Goal: Task Accomplishment & Management: Use online tool/utility

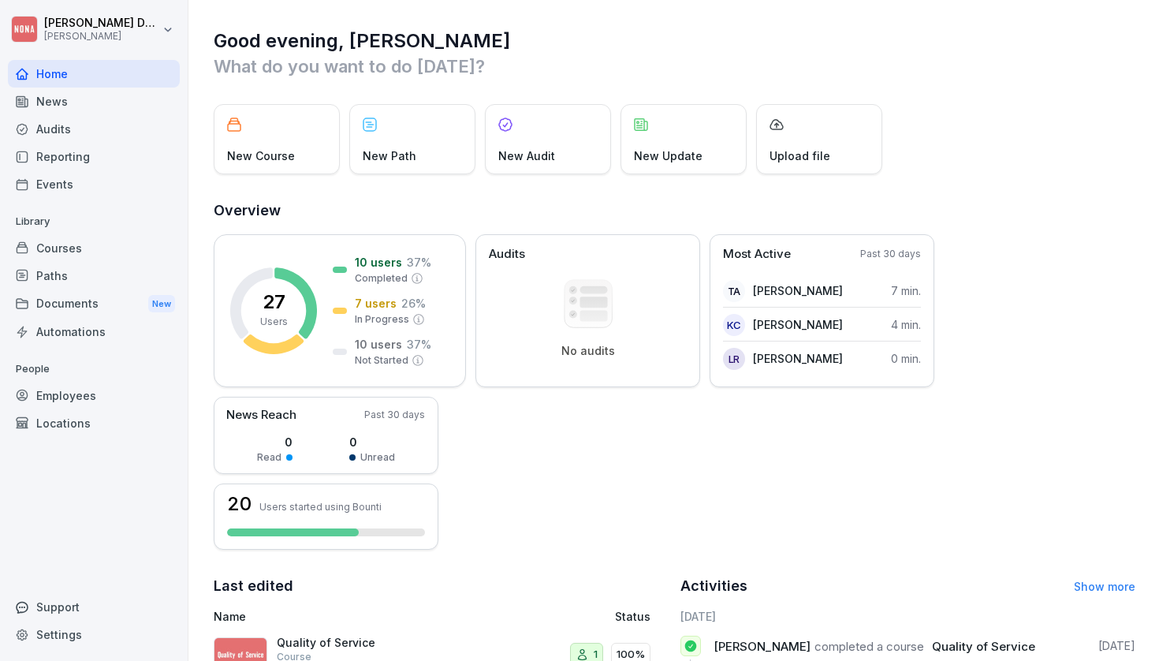
click at [39, 252] on div "Courses" at bounding box center [94, 248] width 172 height 28
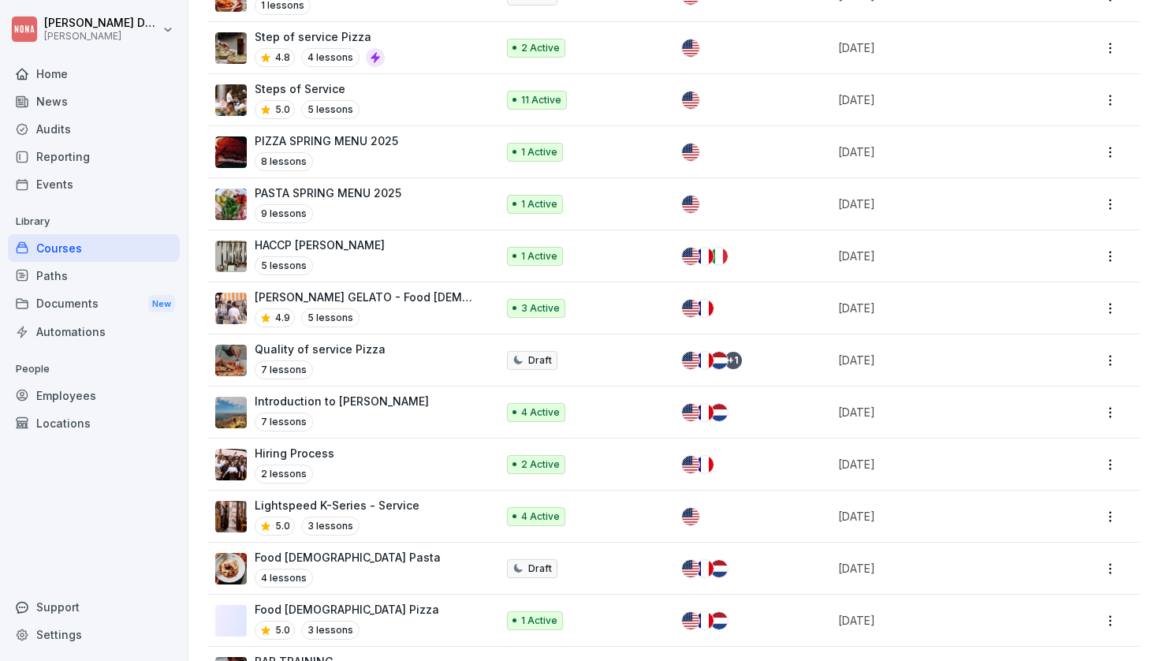
scroll to position [697, 0]
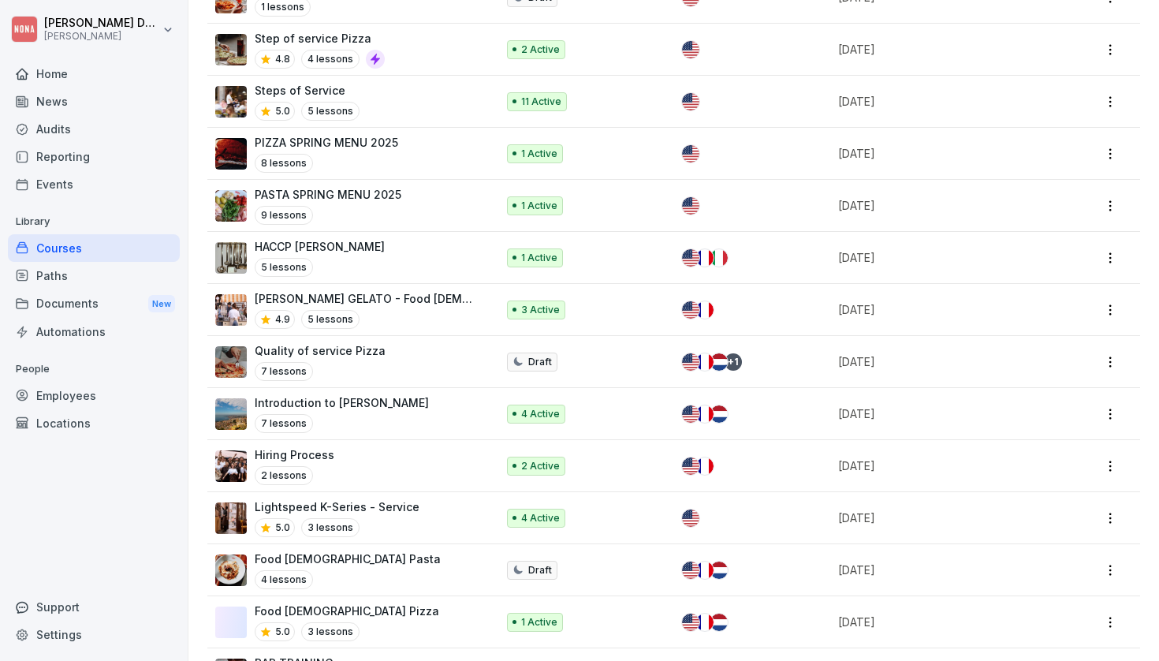
click at [356, 394] on p "Introduction to NONA" at bounding box center [342, 402] width 174 height 17
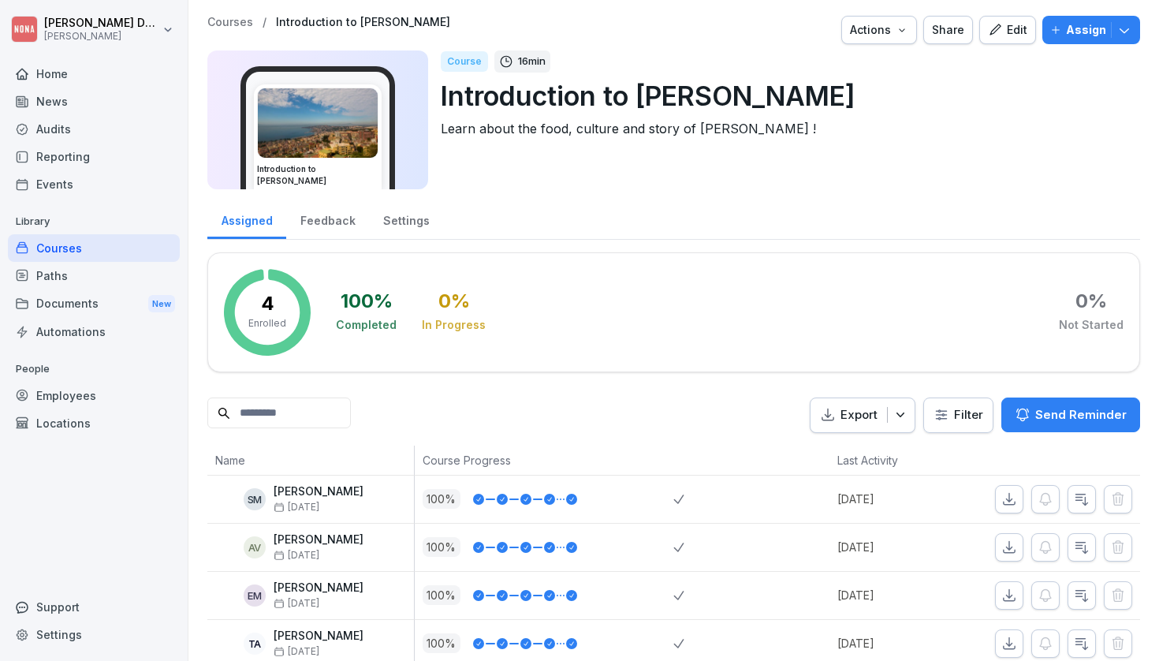
click at [883, 28] on div "Actions" at bounding box center [879, 29] width 58 height 17
click at [969, 129] on html "Sebastian Dupont NONA Home News Audits Reporting Events Library Courses Paths D…" at bounding box center [579, 330] width 1159 height 661
click at [309, 118] on img at bounding box center [318, 122] width 120 height 69
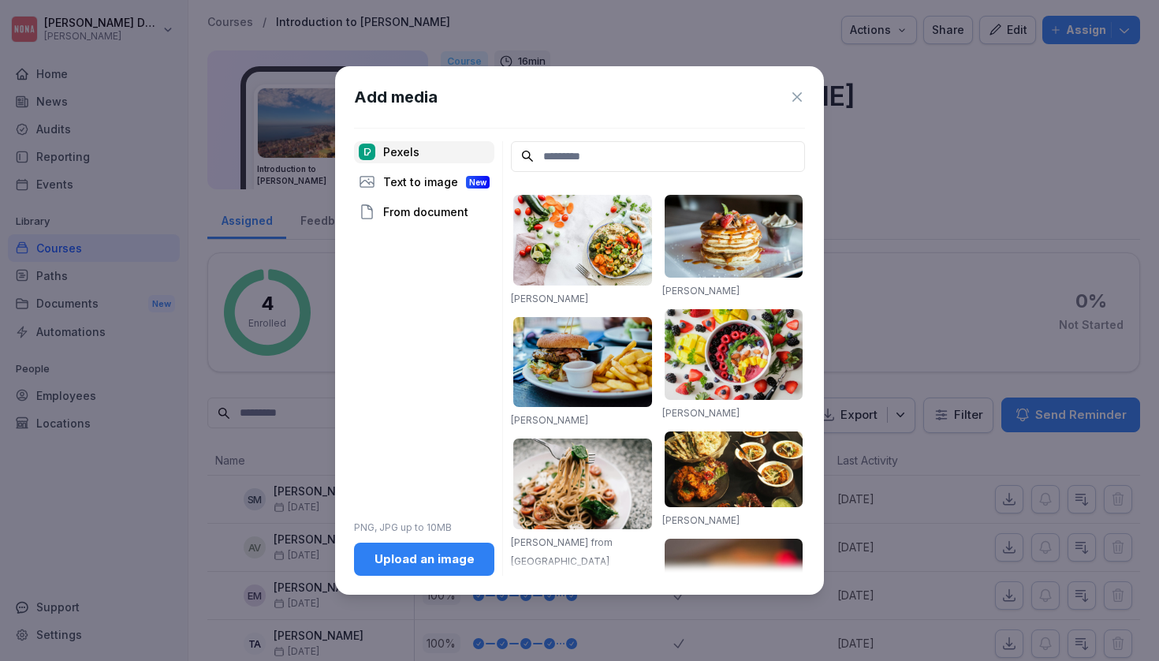
click at [797, 91] on icon at bounding box center [798, 97] width 16 height 16
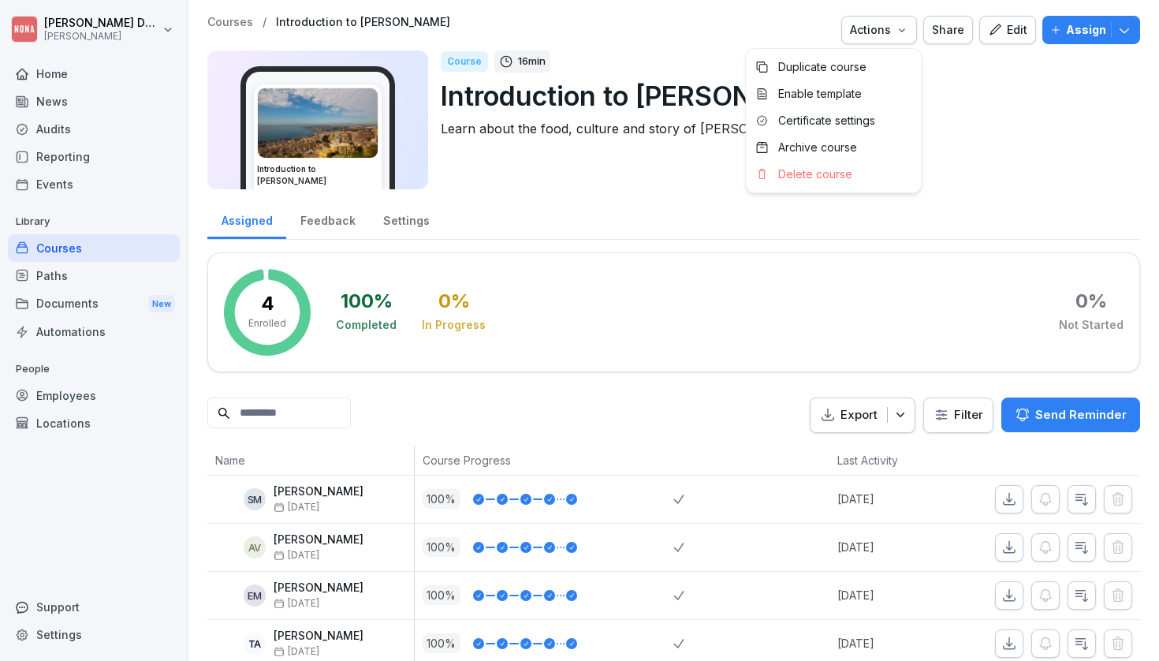
click at [902, 36] on div "Actions" at bounding box center [879, 29] width 58 height 17
click at [928, 91] on html "Sebastian Dupont NONA Home News Audits Reporting Events Library Courses Paths D…" at bounding box center [579, 330] width 1159 height 661
click at [1126, 34] on icon "button" at bounding box center [1125, 30] width 16 height 16
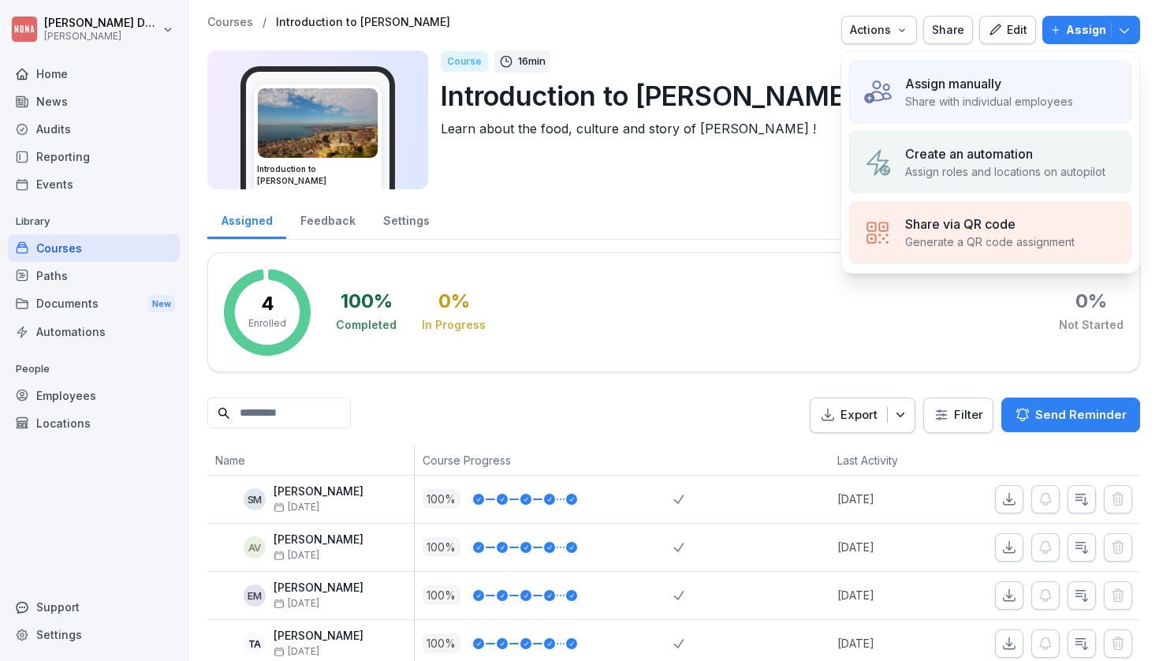
click at [813, 159] on div "Course 16 min Introduction to NONA Learn about the food, culture and story of N…" at bounding box center [784, 119] width 687 height 139
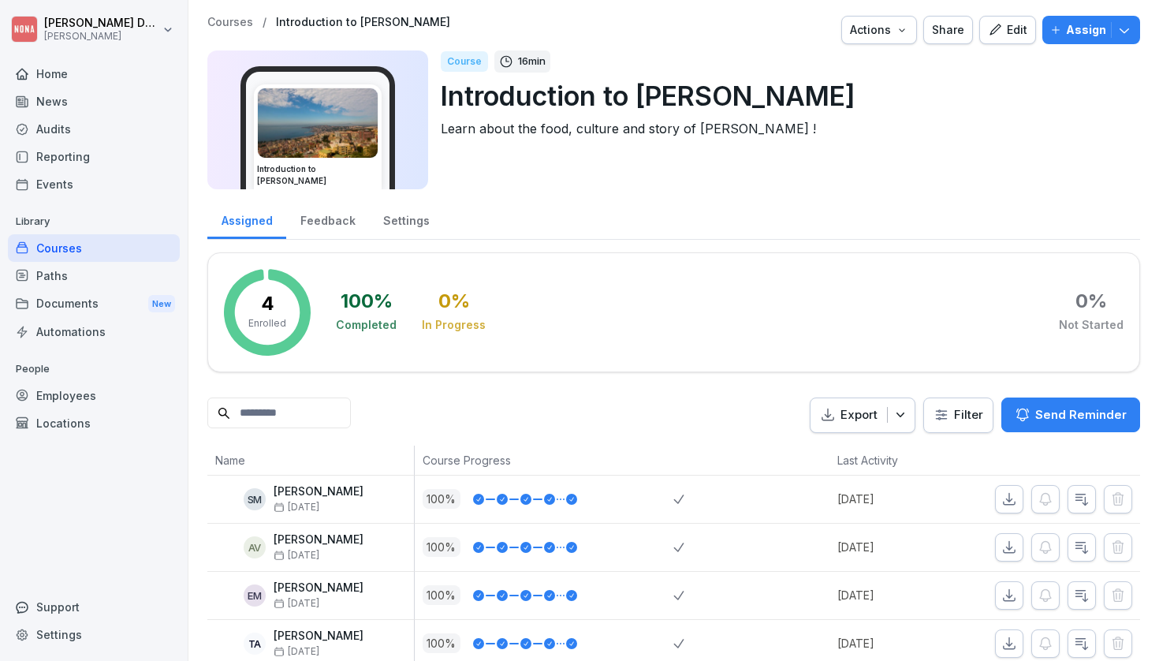
click at [531, 61] on p "16 min" at bounding box center [532, 62] width 28 height 16
click at [461, 58] on div "Course" at bounding box center [464, 61] width 47 height 21
click at [1010, 28] on div "Edit" at bounding box center [1007, 29] width 39 height 17
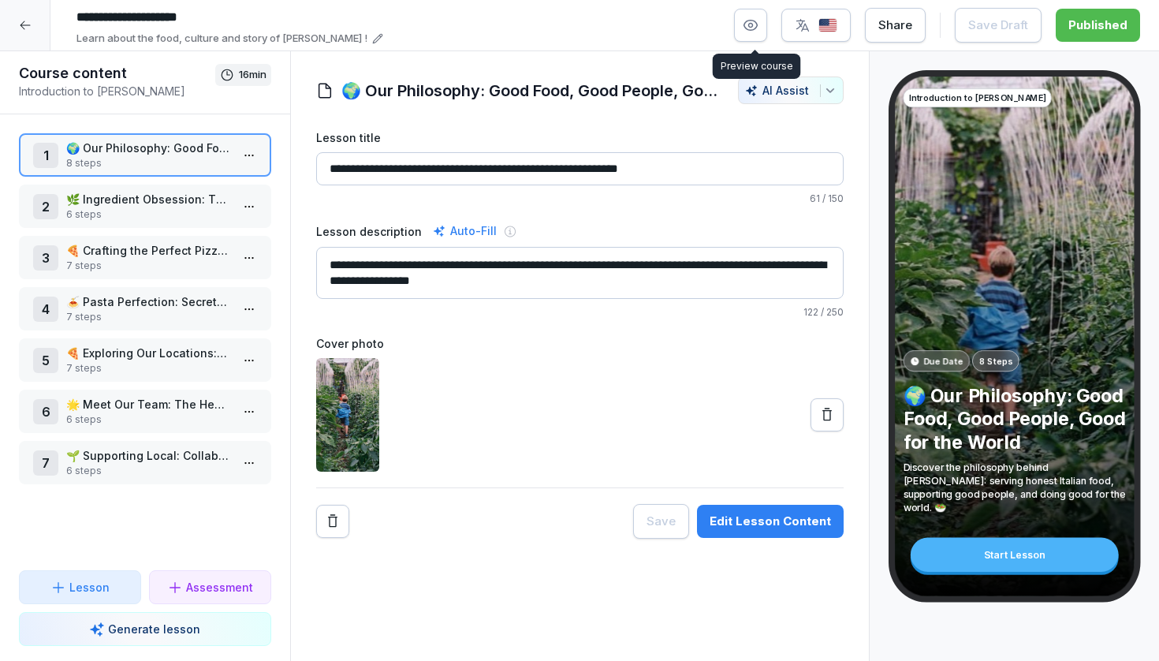
click at [749, 29] on icon "button" at bounding box center [751, 25] width 16 height 16
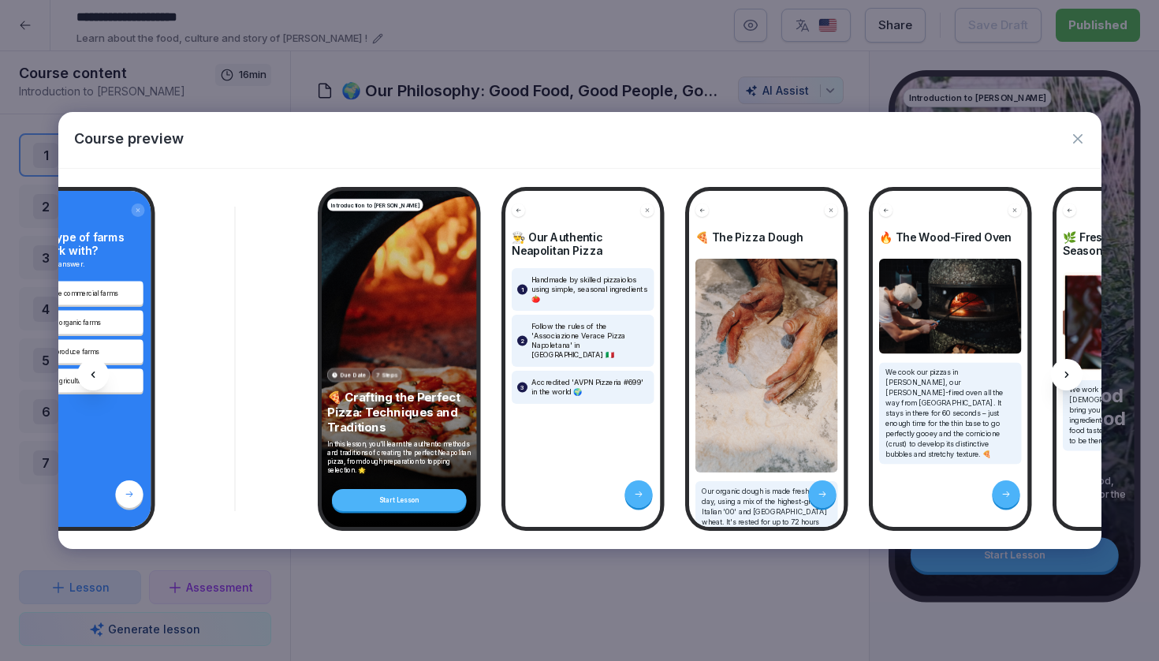
scroll to position [0, 3013]
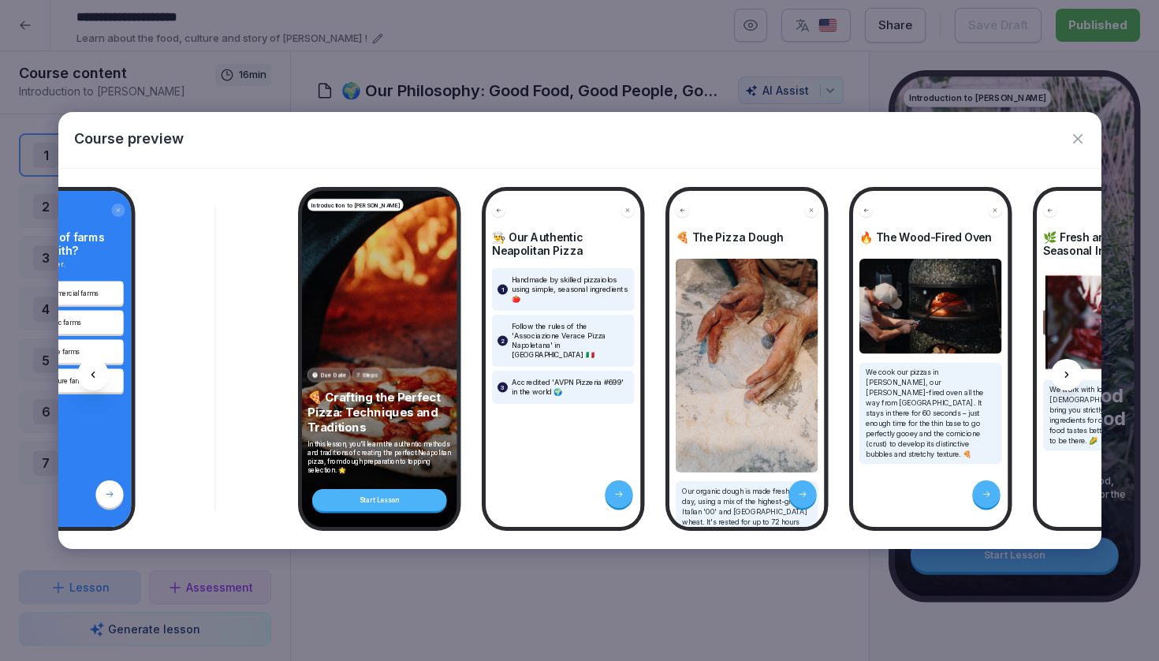
click at [1074, 136] on icon "button" at bounding box center [1078, 139] width 16 height 16
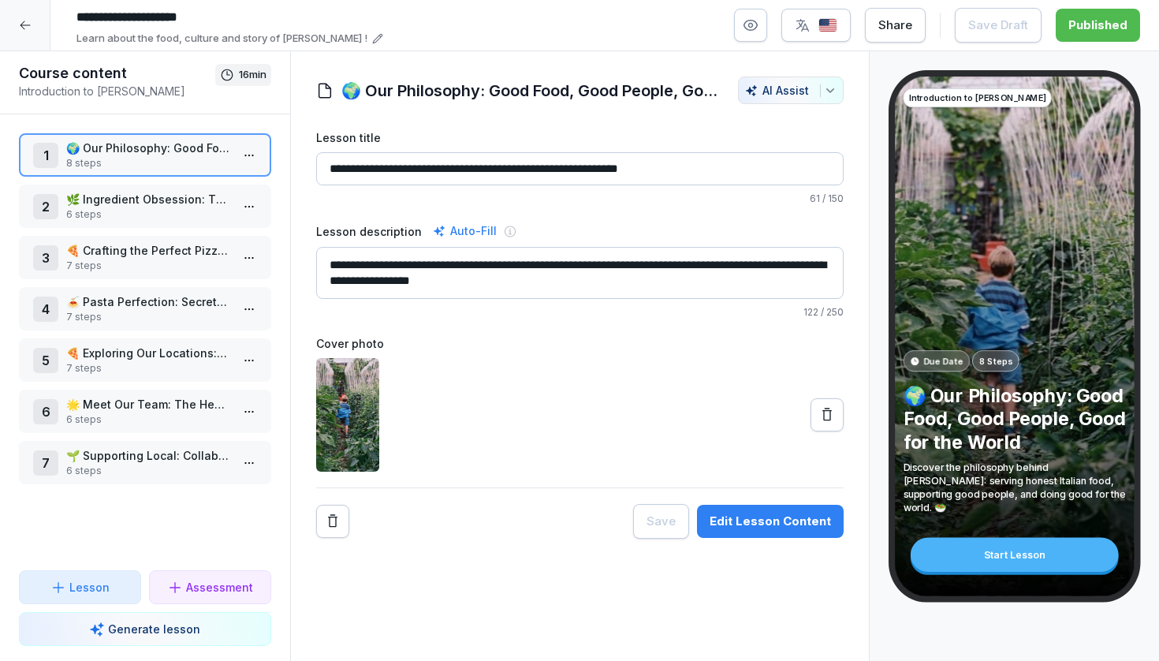
click at [22, 27] on icon at bounding box center [25, 25] width 10 height 9
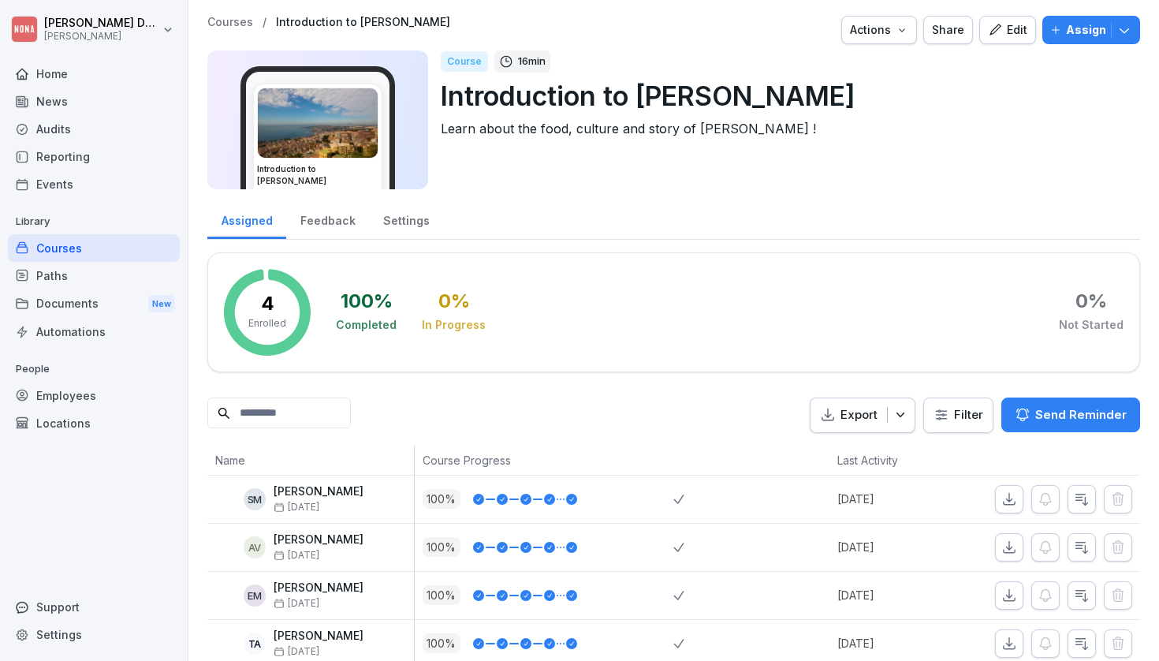
click at [62, 248] on div "Courses" at bounding box center [94, 248] width 172 height 28
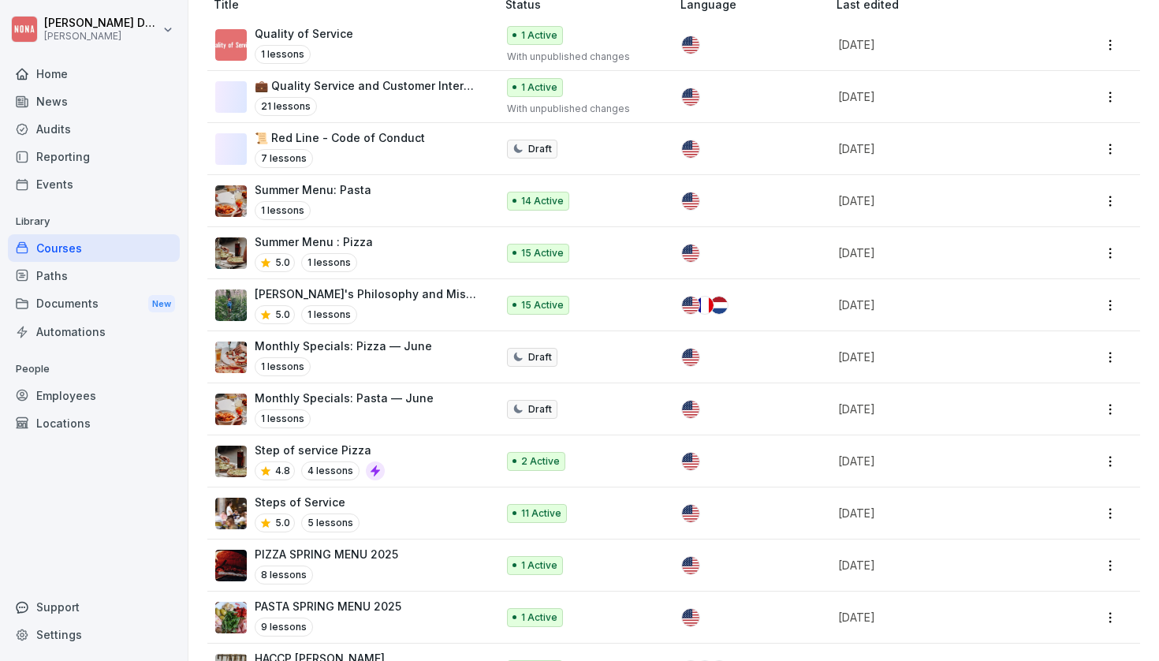
scroll to position [310, 0]
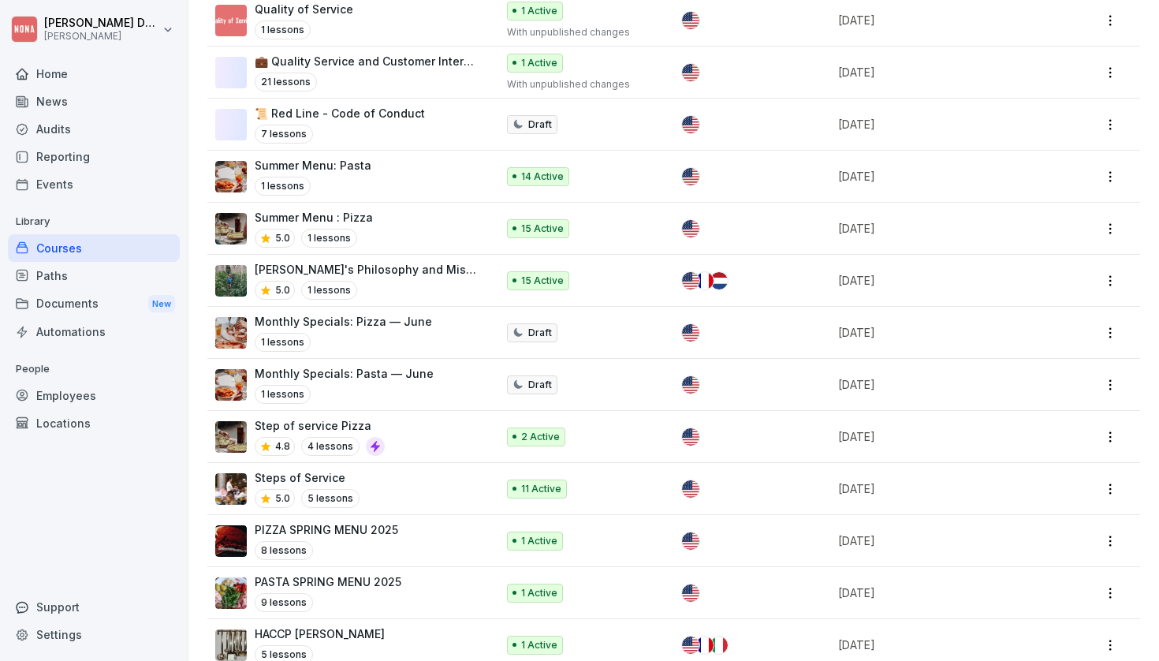
click at [401, 262] on p "[PERSON_NAME]'s Philosophy and Mission" at bounding box center [368, 269] width 226 height 17
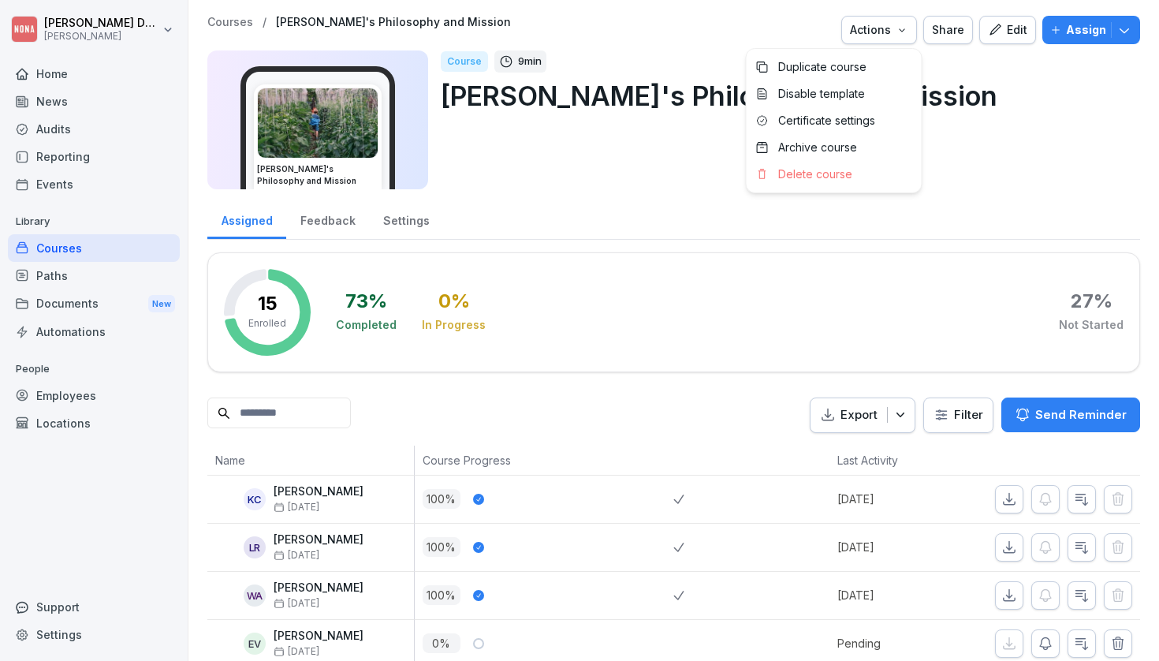
click at [902, 28] on icon "button" at bounding box center [902, 30] width 13 height 13
click at [938, 85] on html "[PERSON_NAME] Home News Audits Reporting Events Library Courses Paths Documents…" at bounding box center [579, 330] width 1159 height 661
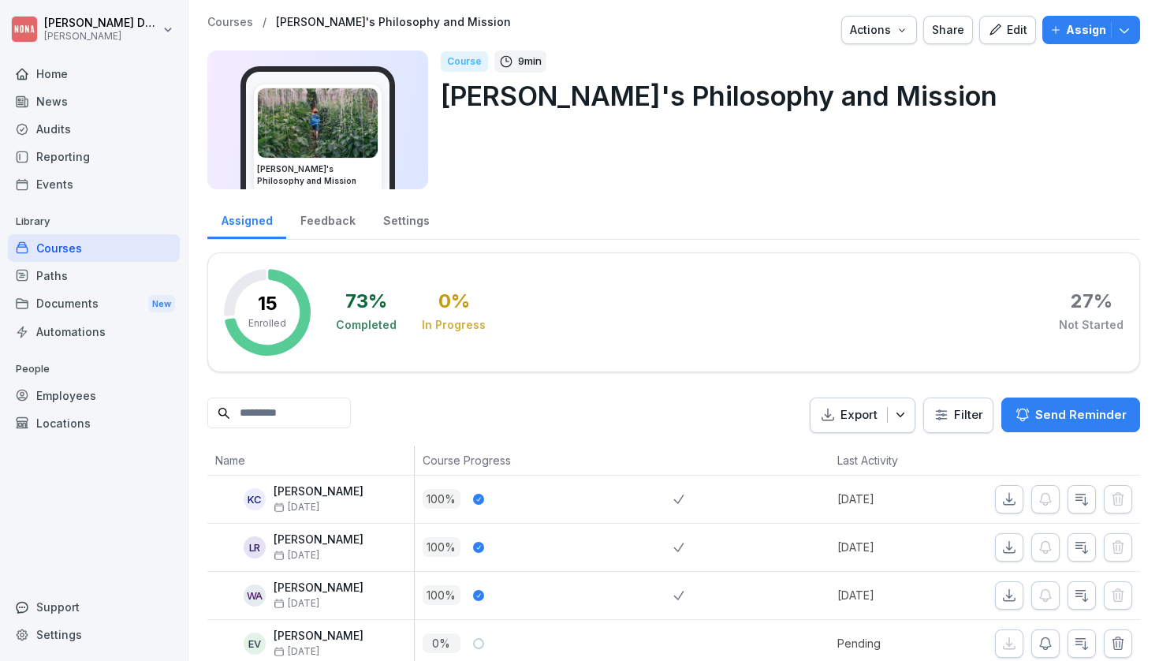
click at [461, 58] on div "Course" at bounding box center [464, 61] width 47 height 21
click at [1078, 32] on p "Assign" at bounding box center [1086, 29] width 40 height 17
click at [693, 162] on div "Course 9 min NONA's Philosophy and Mission" at bounding box center [784, 119] width 687 height 139
click at [1026, 35] on div "Edit" at bounding box center [1007, 29] width 39 height 17
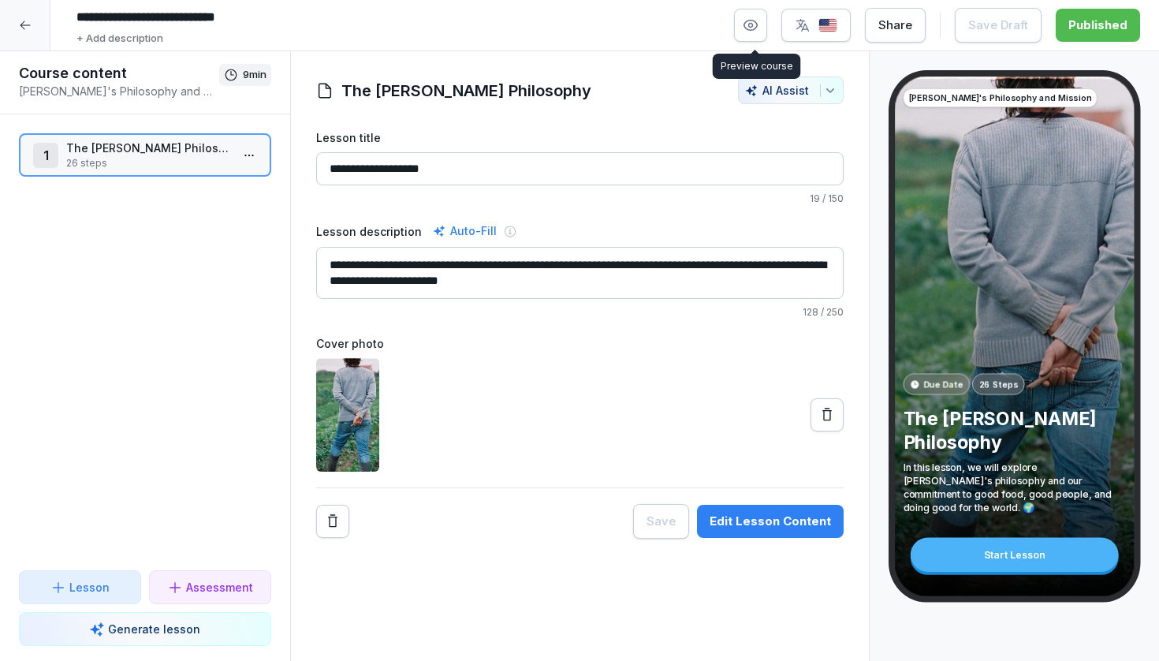
click at [759, 19] on icon "button" at bounding box center [751, 25] width 16 height 16
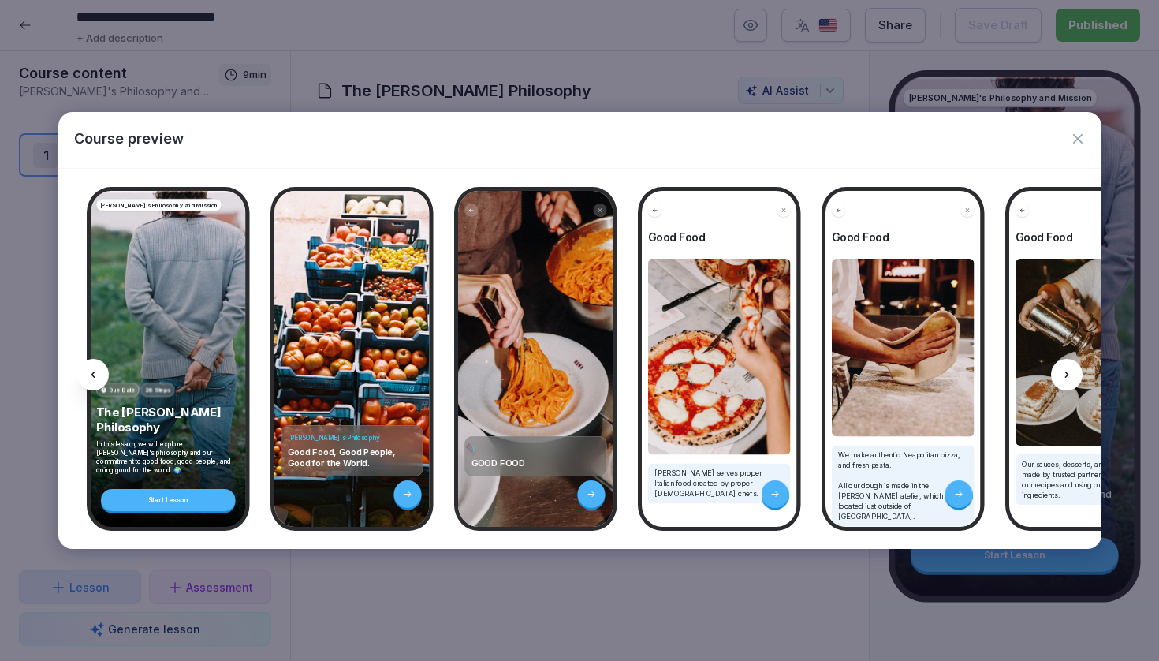
click at [1079, 139] on icon "button" at bounding box center [1077, 138] width 9 height 9
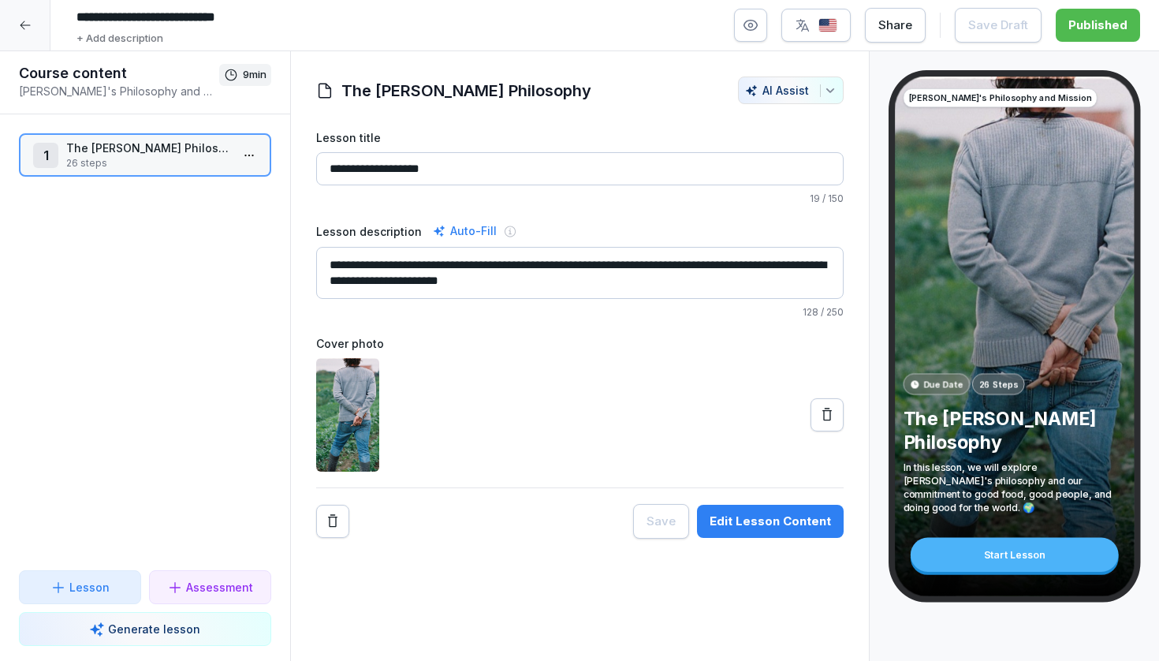
click at [995, 301] on div "[PERSON_NAME]'s Philosophy and Mission Due Date 26 Steps The [PERSON_NAME] Phil…" at bounding box center [1014, 337] width 240 height 520
click at [756, 25] on icon "button" at bounding box center [751, 25] width 16 height 16
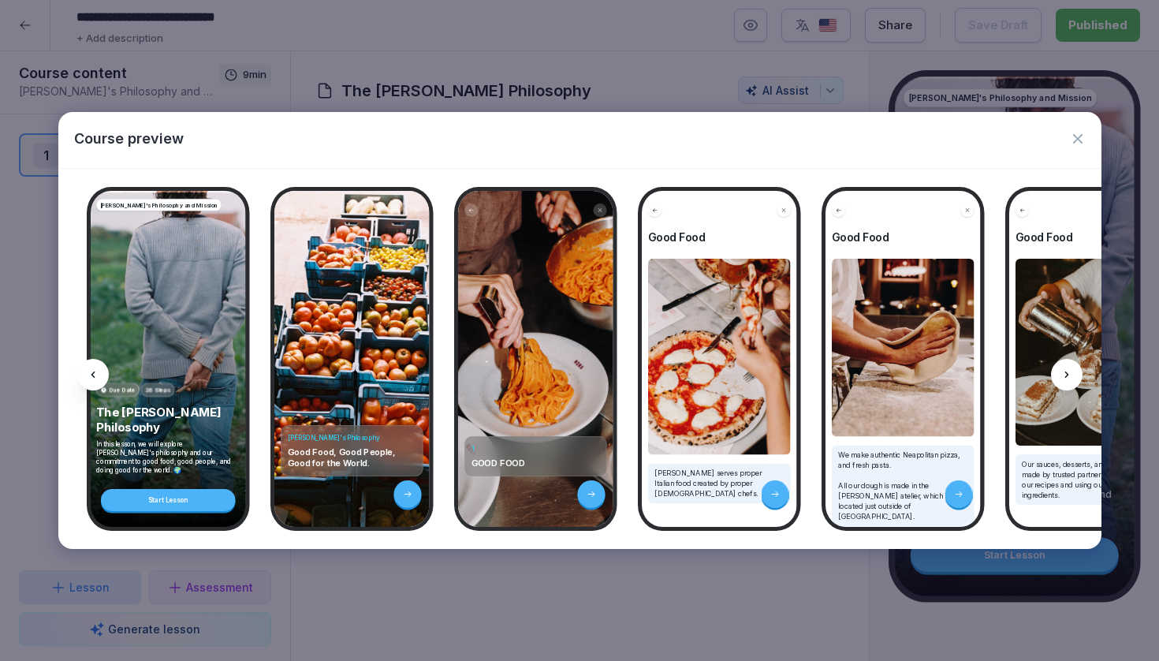
click at [226, 249] on div "[PERSON_NAME]'s Philosophy and Mission Due Date 26 Steps The [PERSON_NAME] Phil…" at bounding box center [168, 359] width 155 height 336
click at [1081, 139] on icon "button" at bounding box center [1078, 139] width 16 height 16
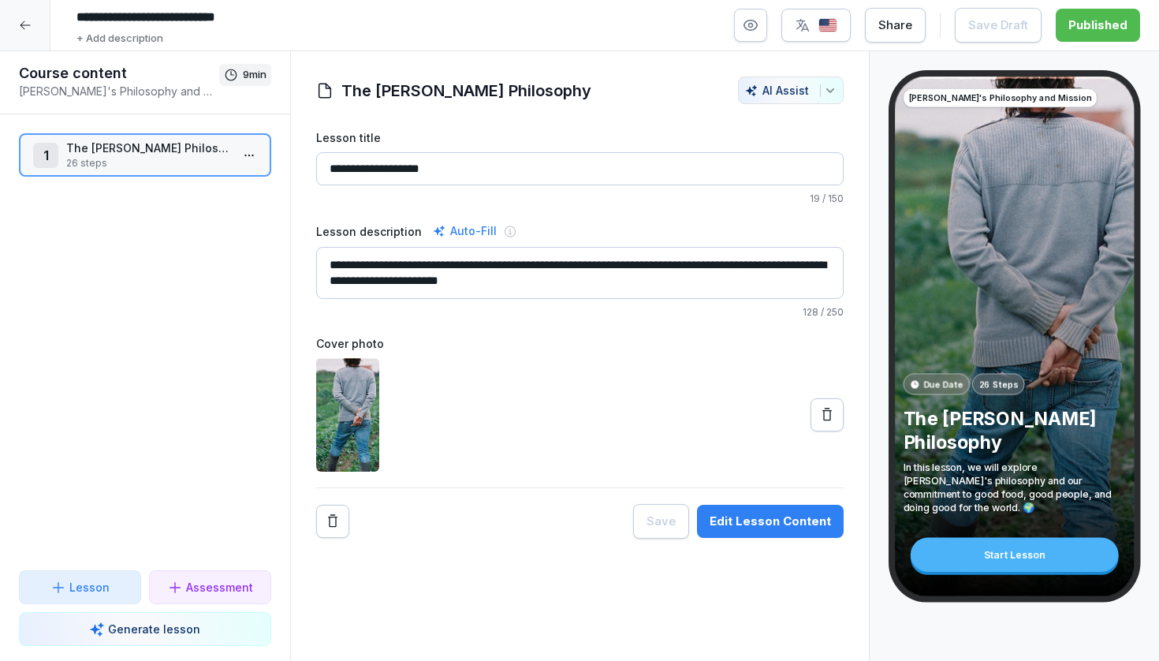
click at [1022, 558] on div "Start Lesson" at bounding box center [1014, 555] width 208 height 34
click at [932, 323] on div "[PERSON_NAME]'s Philosophy and Mission Due Date 26 Steps The [PERSON_NAME] Phil…" at bounding box center [1014, 337] width 240 height 520
click at [756, 22] on icon "button" at bounding box center [751, 25] width 16 height 16
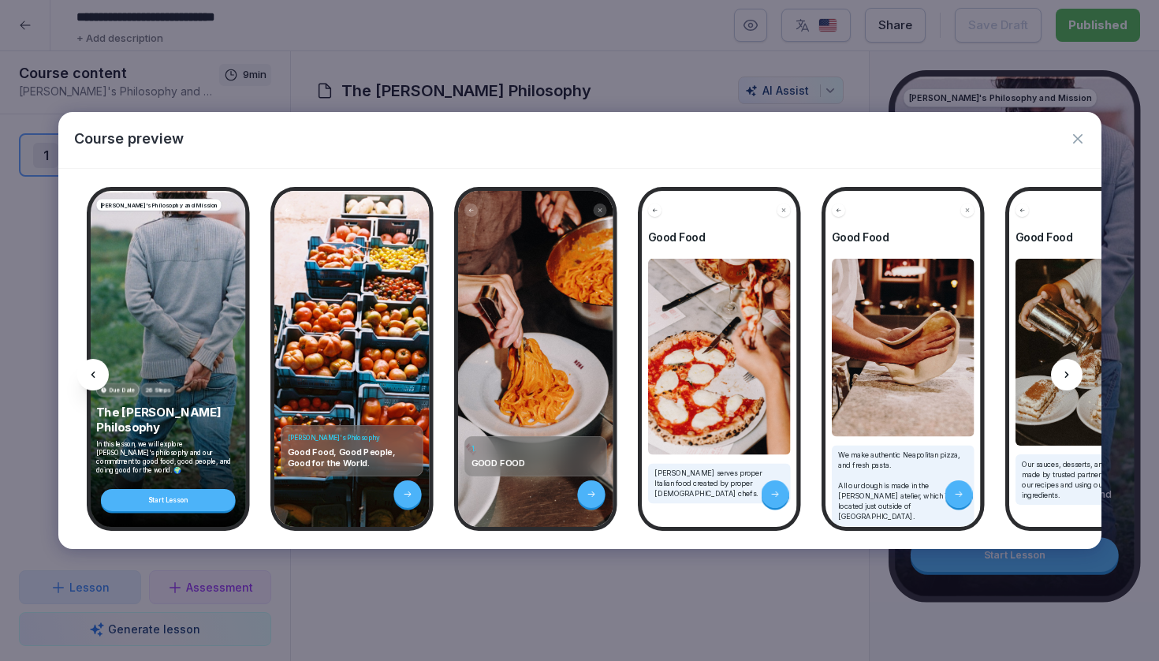
click at [1078, 144] on icon "button" at bounding box center [1078, 139] width 16 height 16
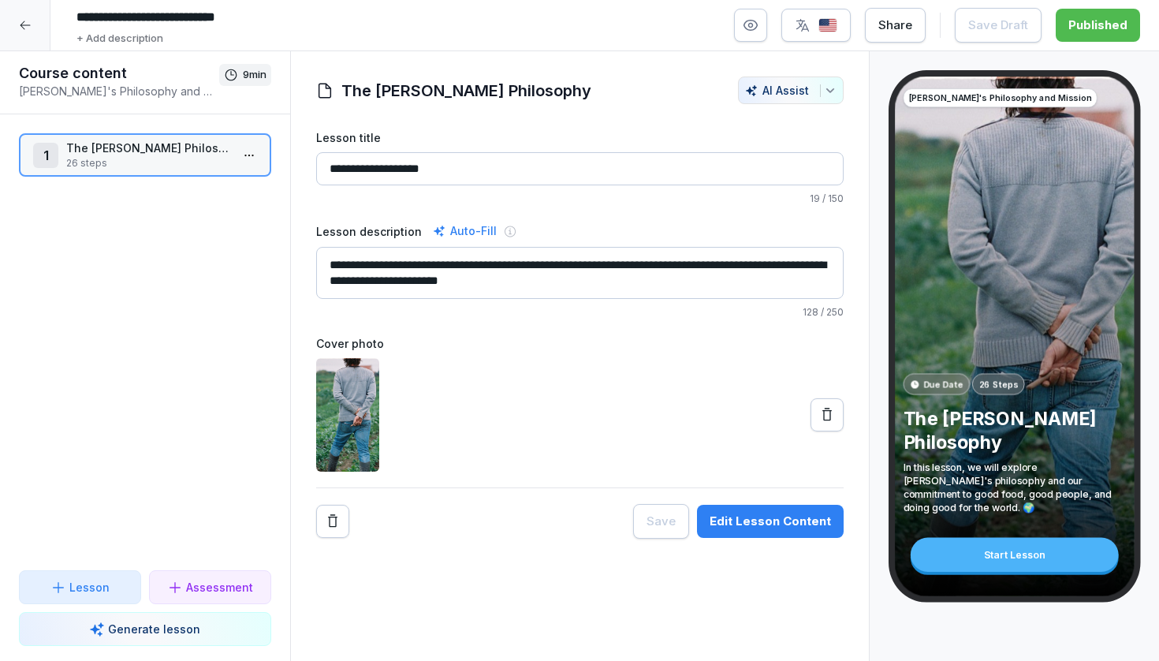
click at [747, 525] on div "Edit Lesson Content" at bounding box center [770, 521] width 121 height 17
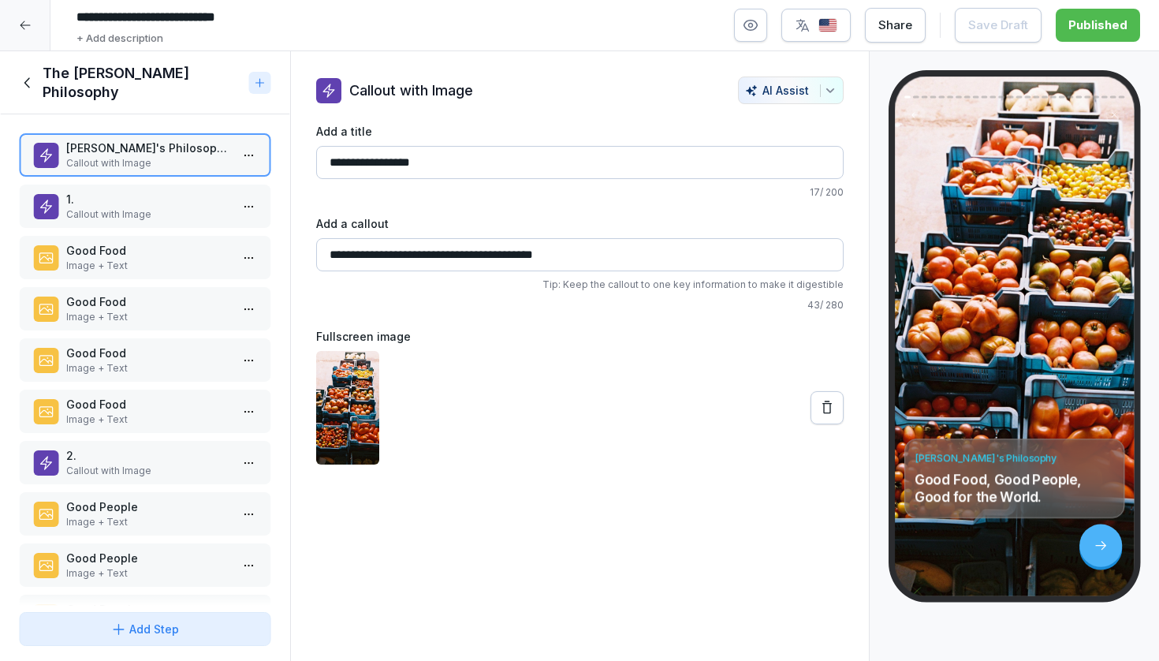
click at [752, 28] on icon "button" at bounding box center [751, 25] width 16 height 16
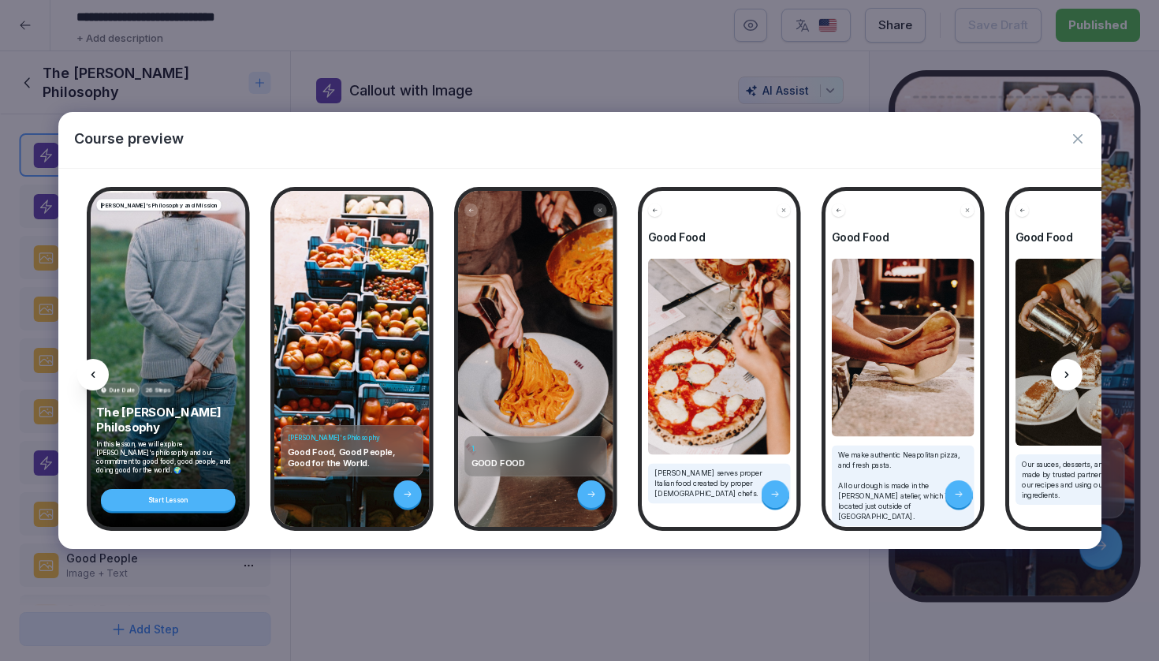
click at [1081, 138] on icon "button" at bounding box center [1078, 139] width 16 height 16
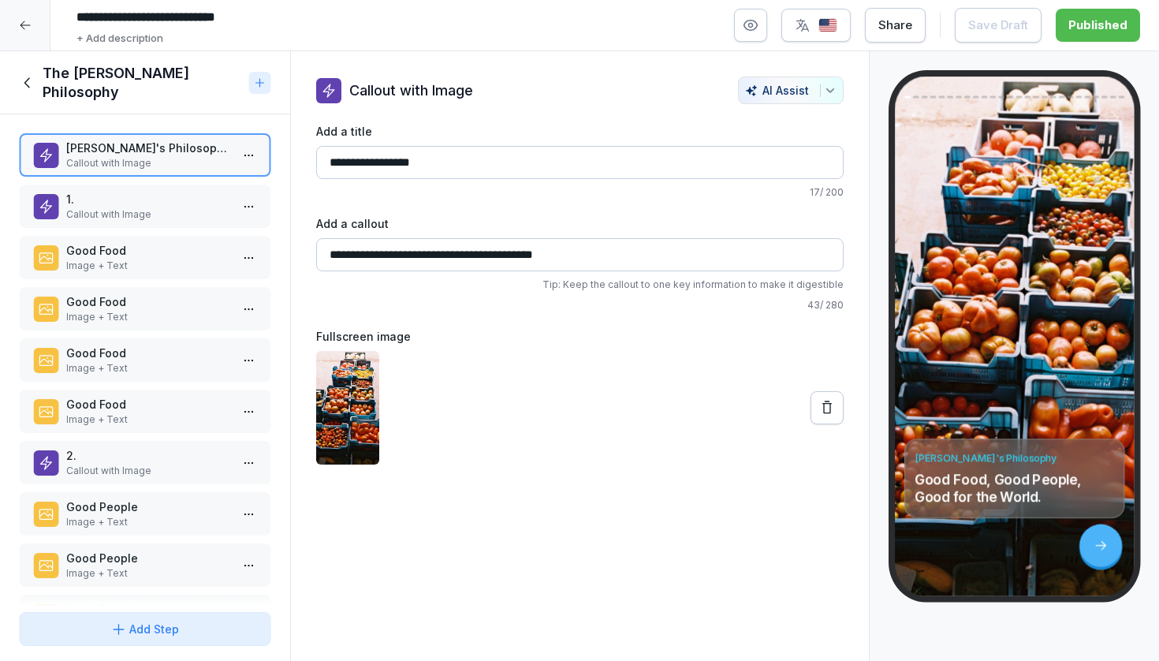
click at [1103, 553] on div at bounding box center [1101, 546] width 43 height 43
click at [176, 198] on p "1." at bounding box center [148, 199] width 164 height 17
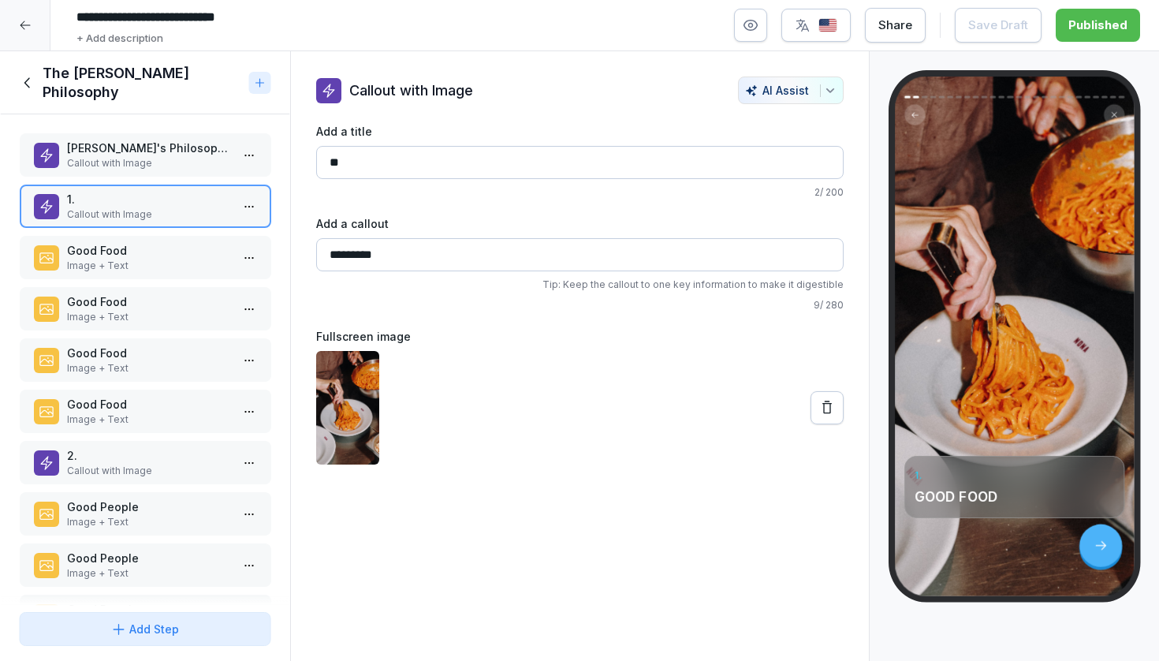
click at [159, 252] on p "Good Food" at bounding box center [148, 250] width 164 height 17
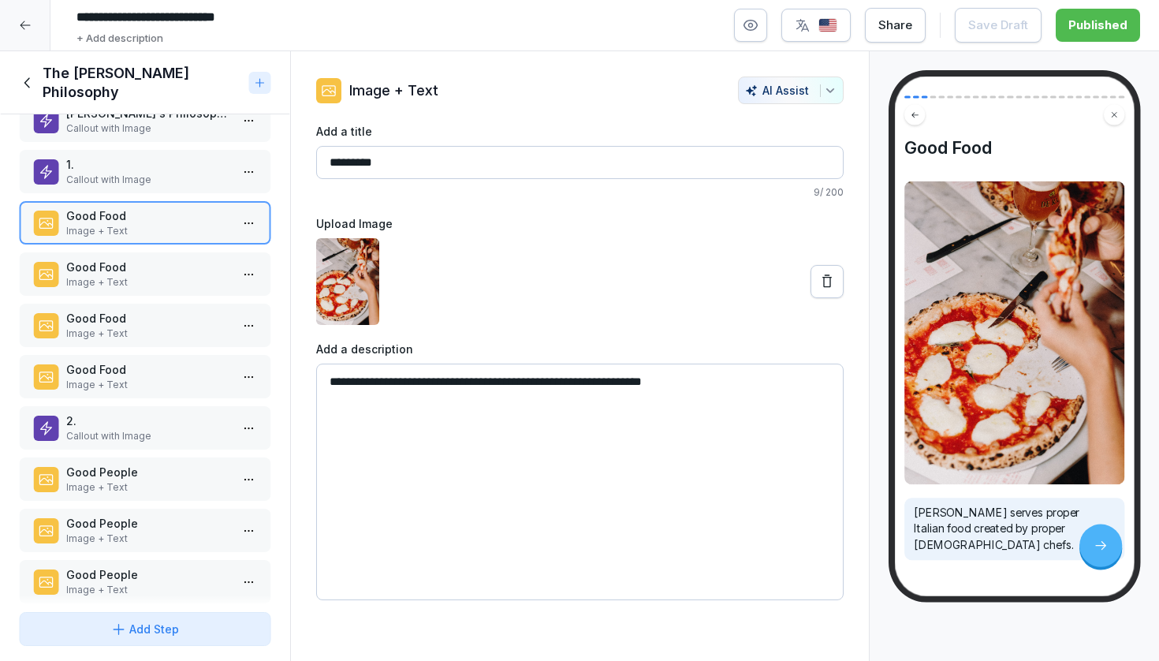
scroll to position [37, 0]
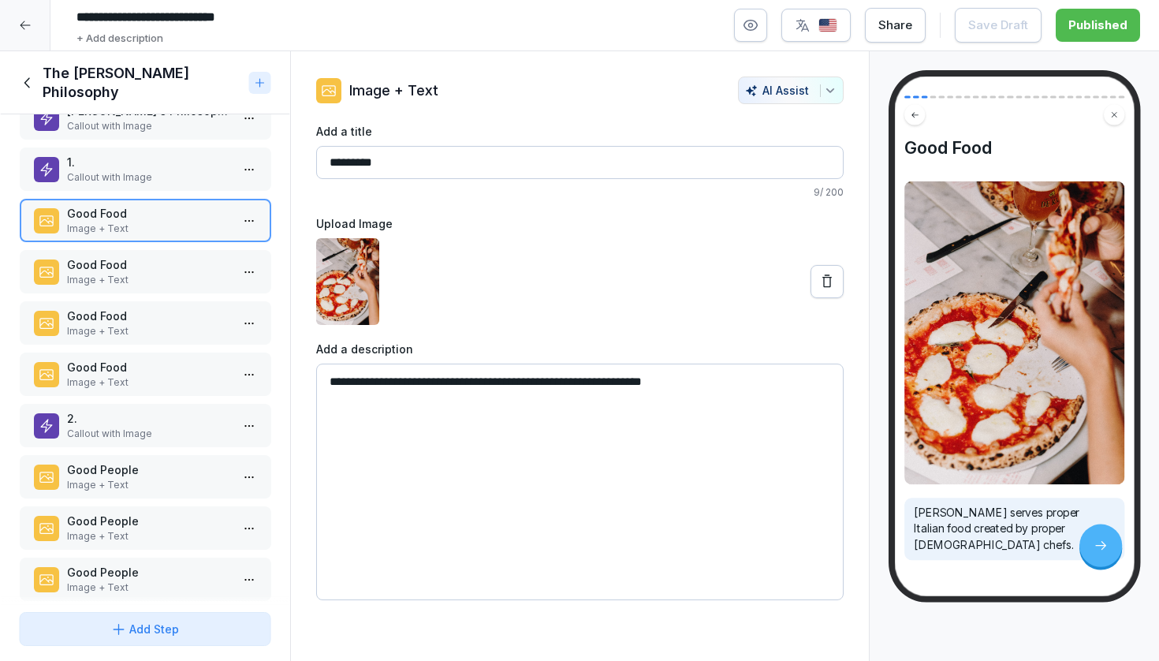
click at [174, 276] on p "Image + Text" at bounding box center [148, 280] width 164 height 14
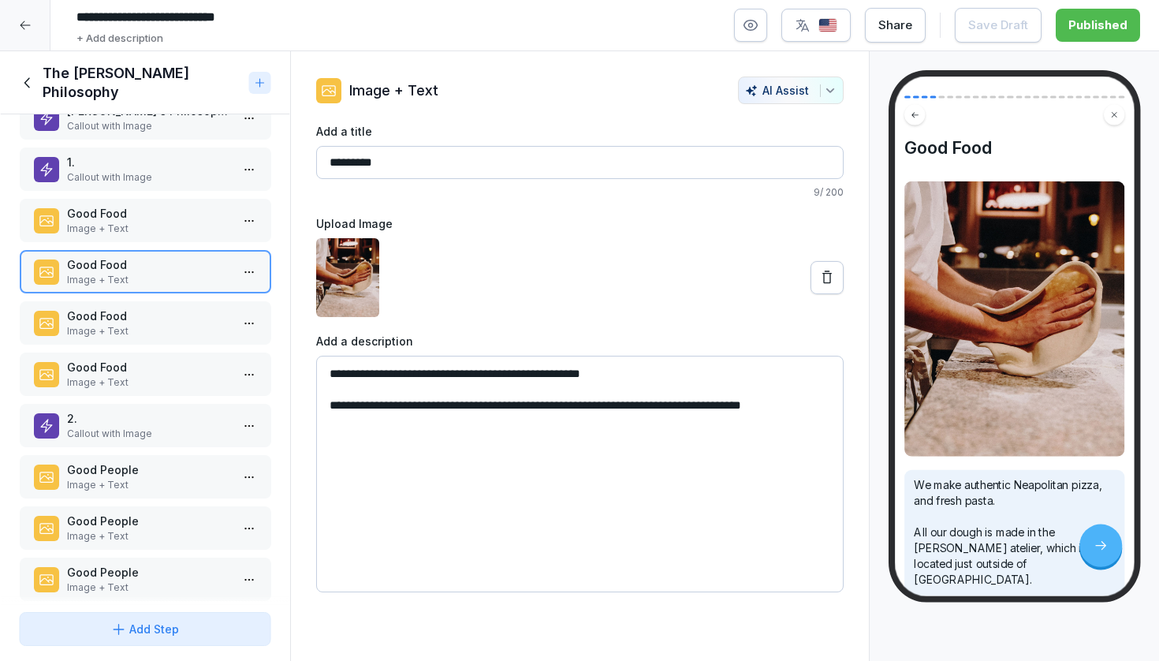
click at [166, 323] on p "Good Food" at bounding box center [148, 316] width 164 height 17
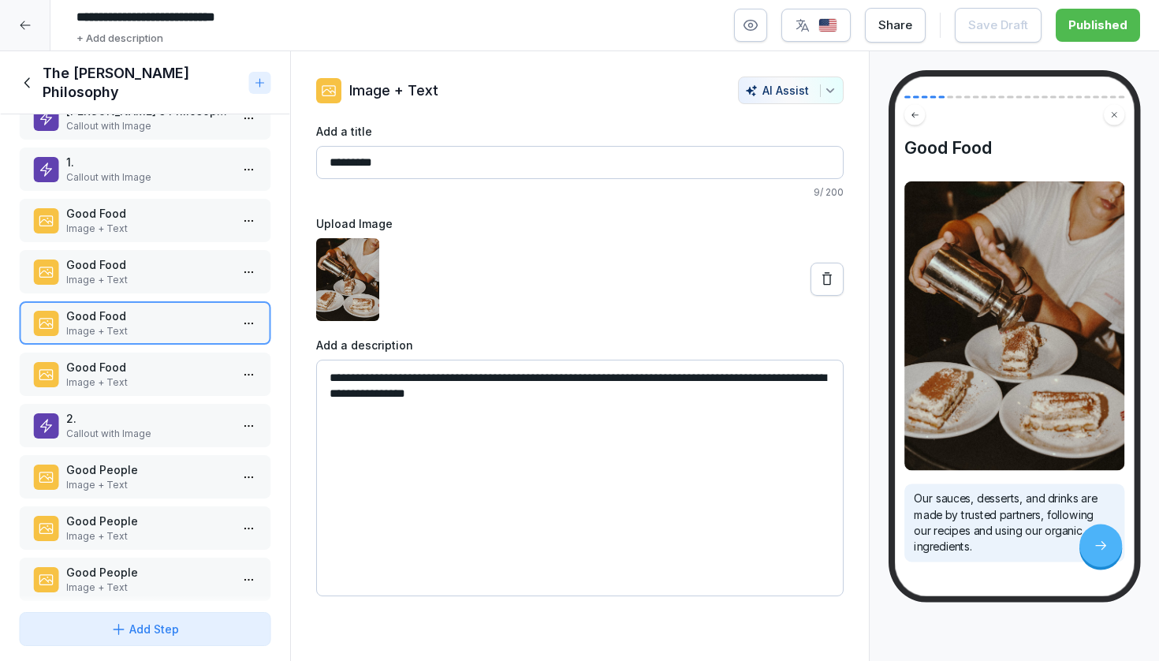
click at [166, 373] on p "Good Food" at bounding box center [148, 367] width 164 height 17
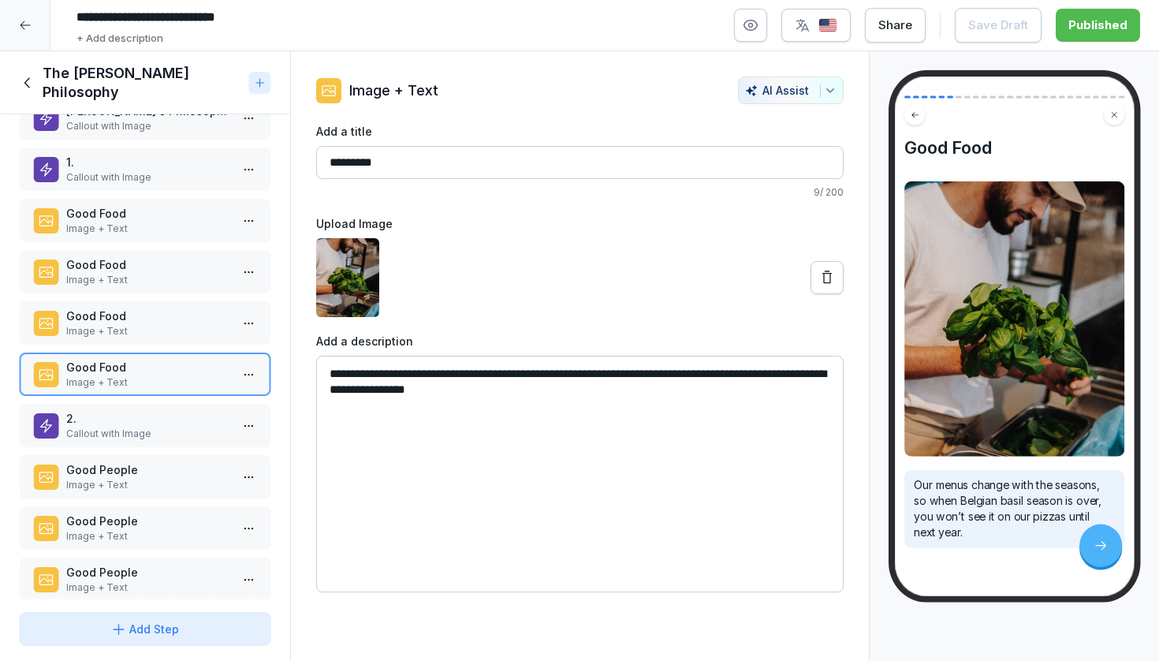
click at [166, 418] on p "2." at bounding box center [148, 418] width 164 height 17
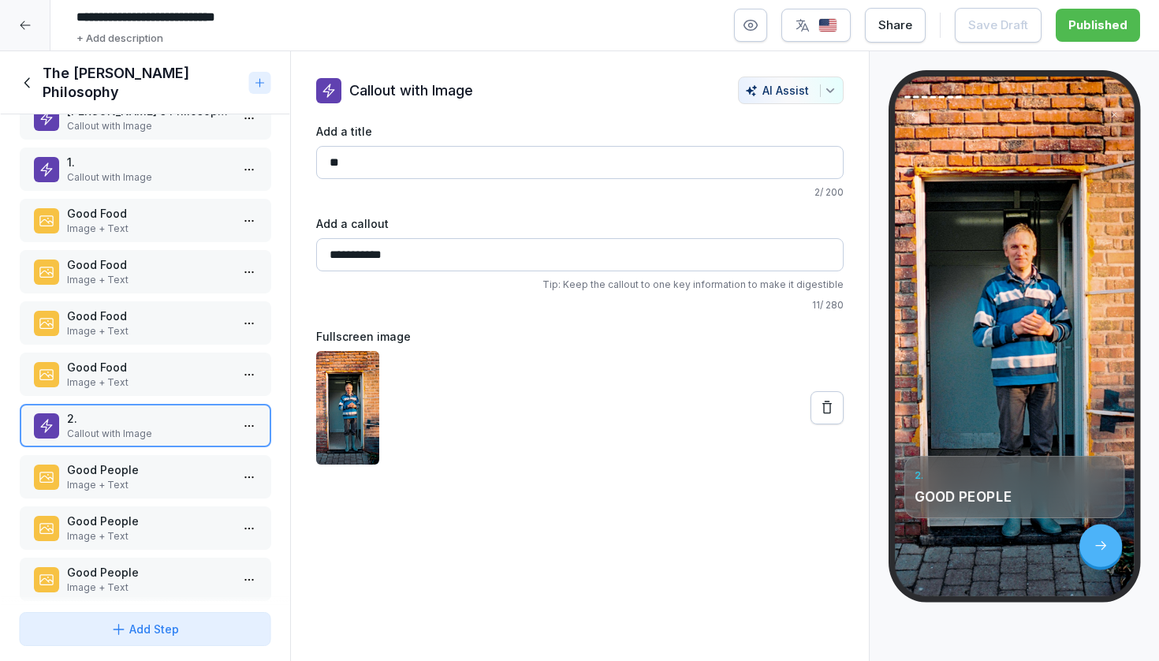
click at [166, 469] on p "Good People" at bounding box center [148, 469] width 164 height 17
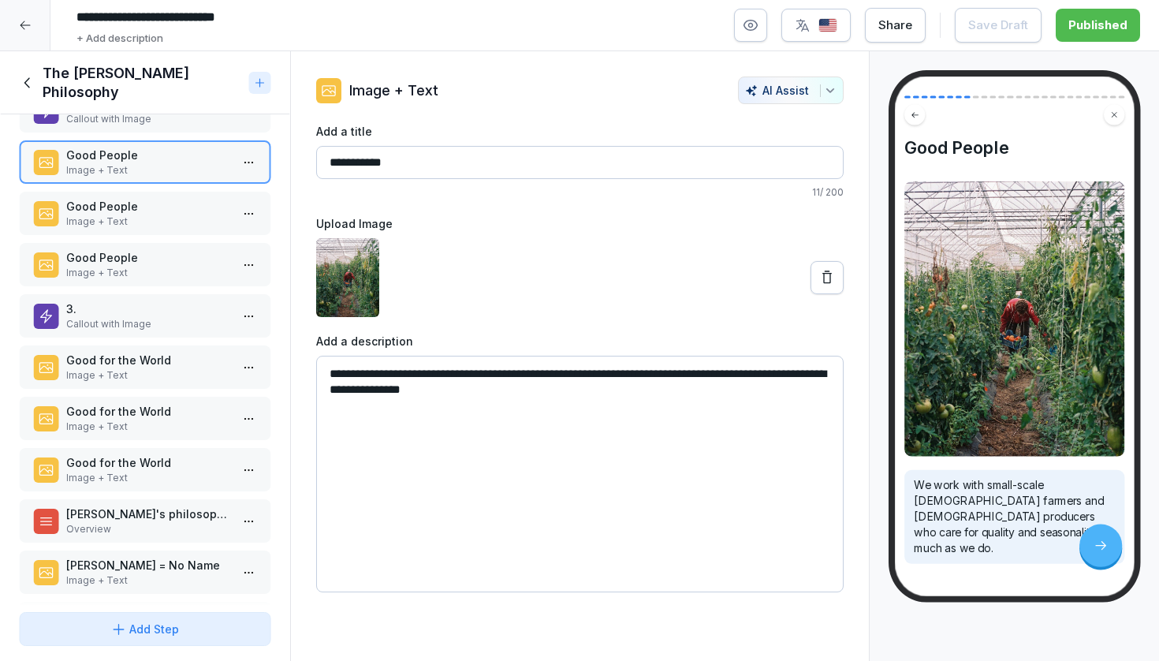
scroll to position [369, 0]
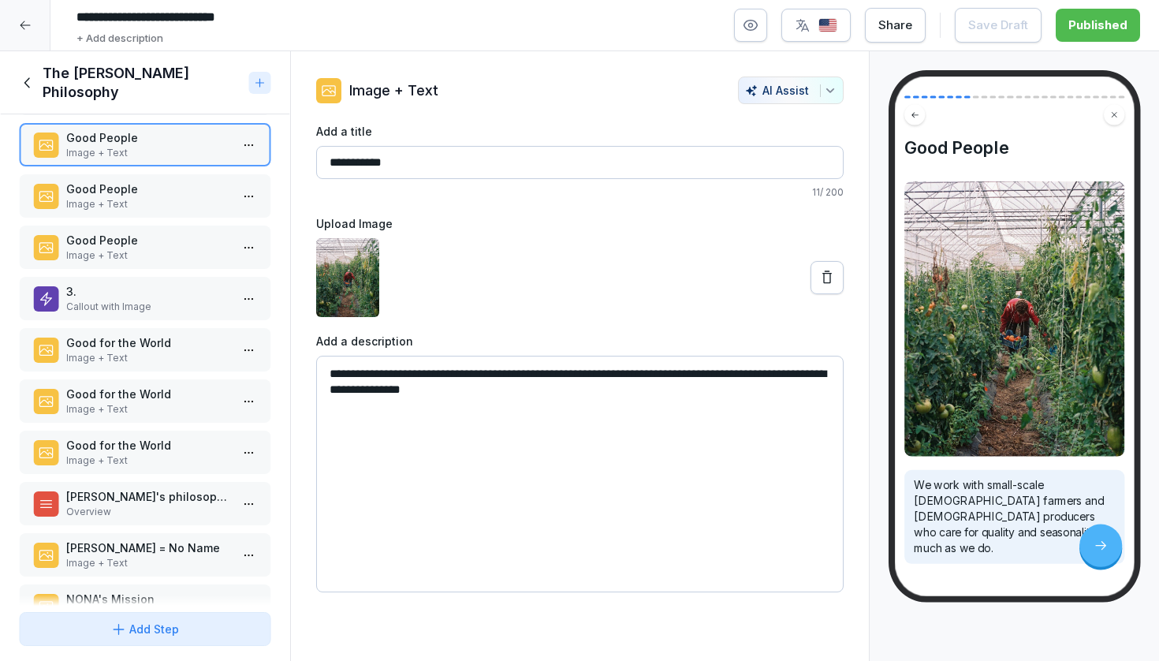
click at [159, 199] on p "Image + Text" at bounding box center [148, 204] width 164 height 14
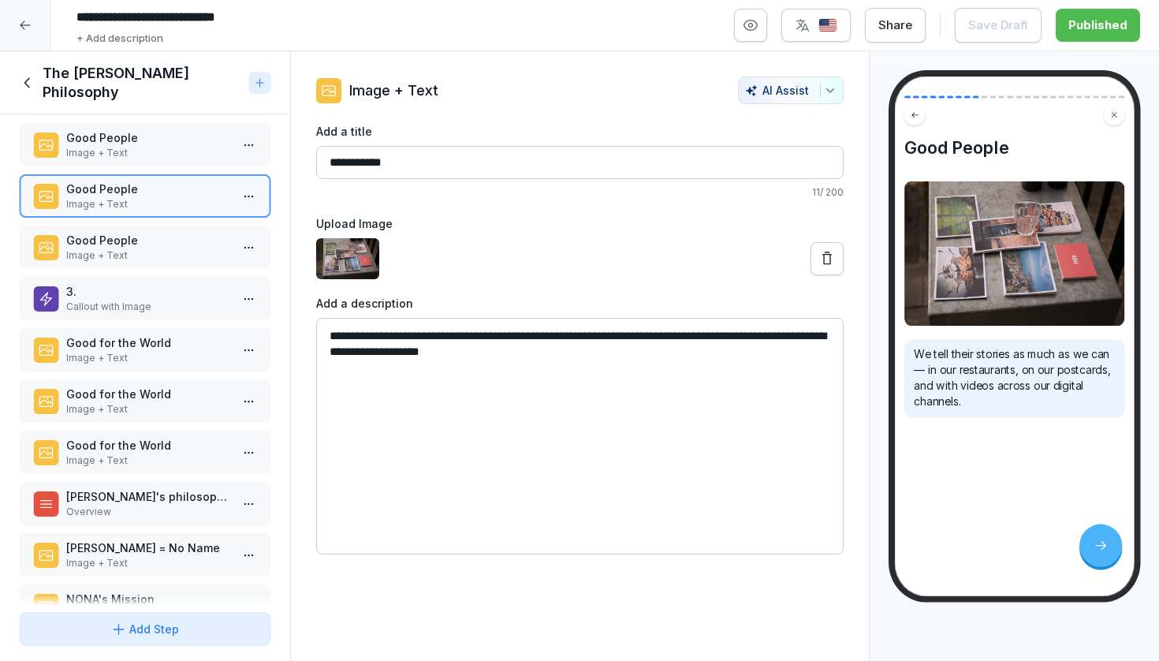
click at [156, 245] on p "Good People" at bounding box center [148, 240] width 164 height 17
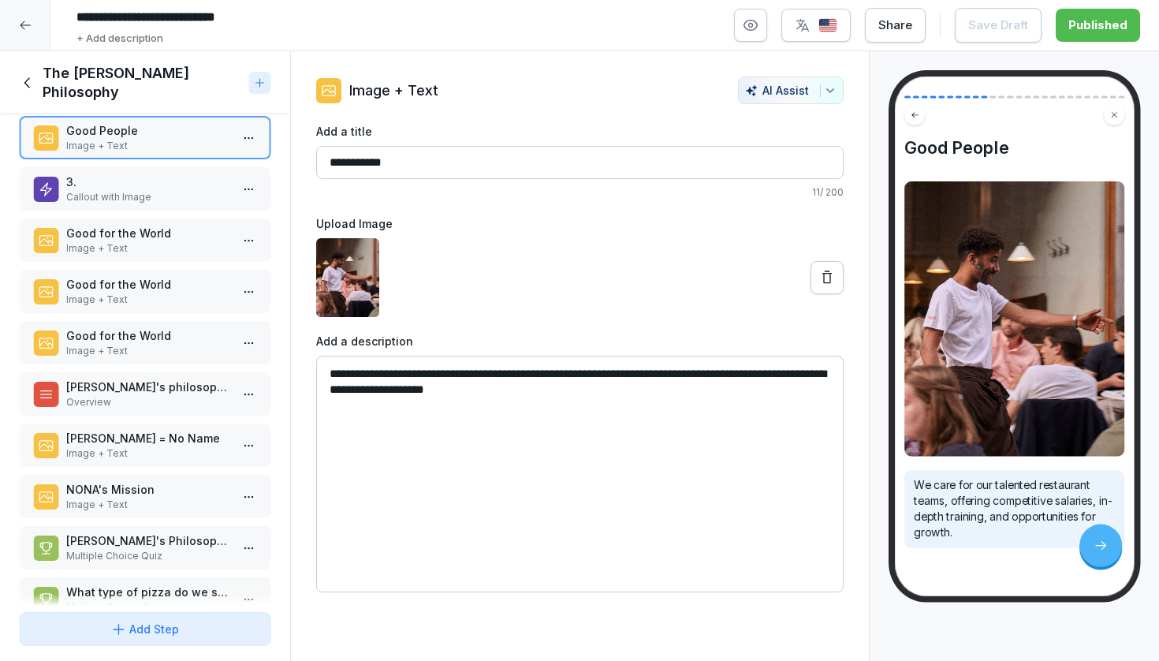
scroll to position [478, 0]
click at [169, 180] on p "3." at bounding box center [148, 182] width 164 height 17
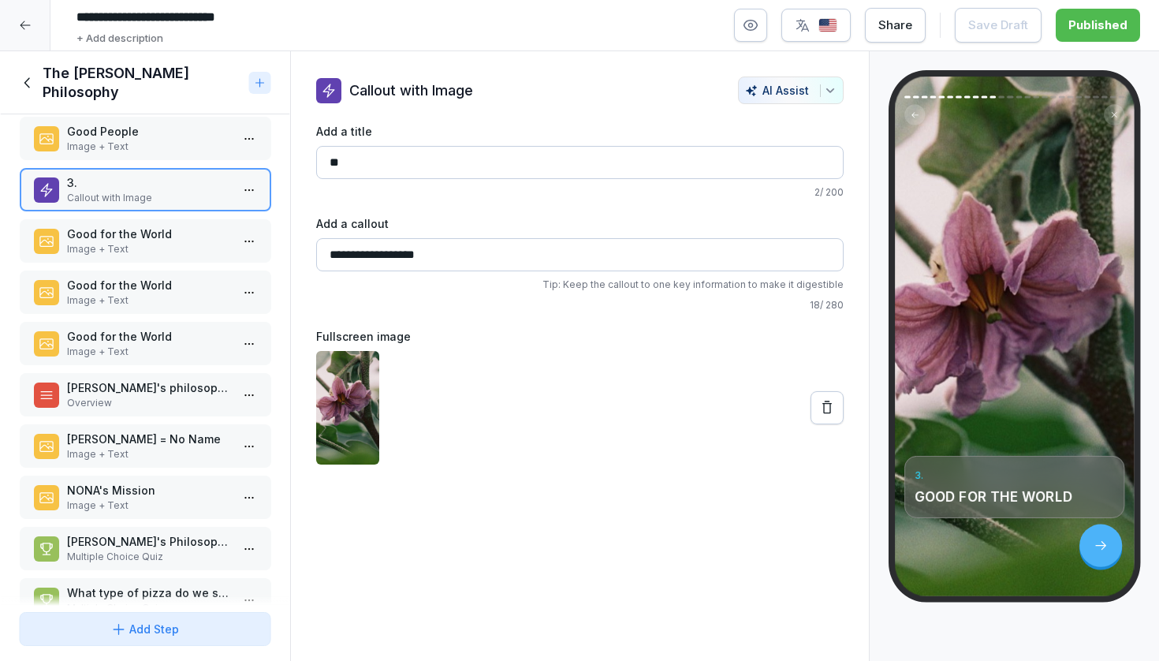
click at [172, 240] on p "Good for the World" at bounding box center [148, 234] width 164 height 17
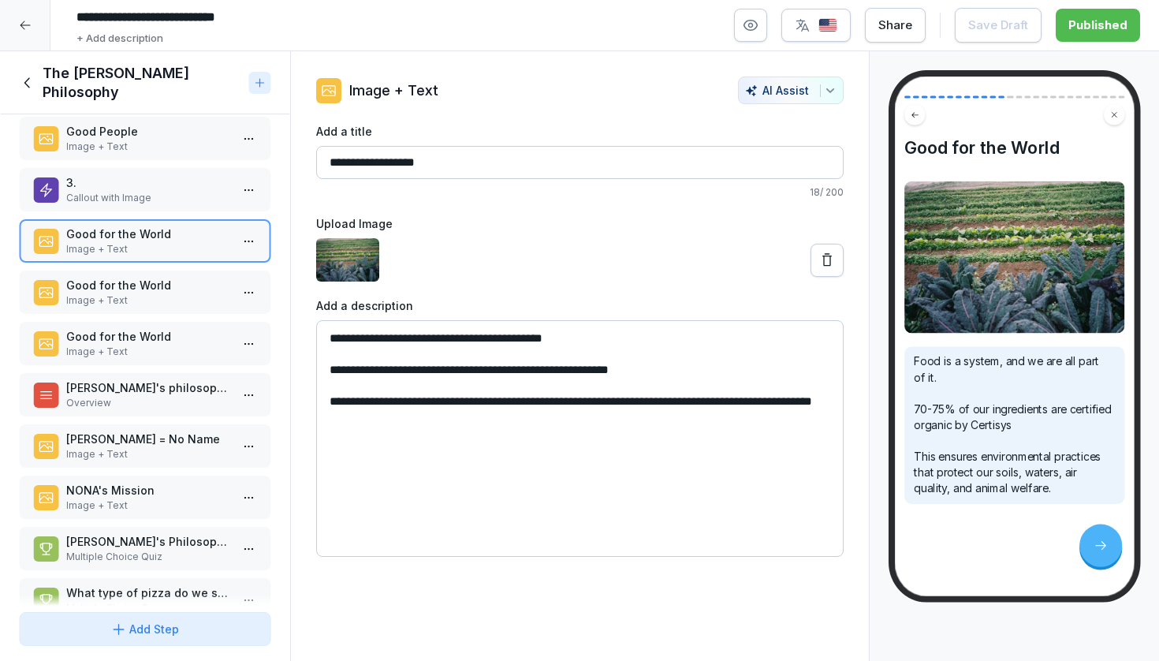
click at [170, 291] on p "Good for the World" at bounding box center [148, 285] width 164 height 17
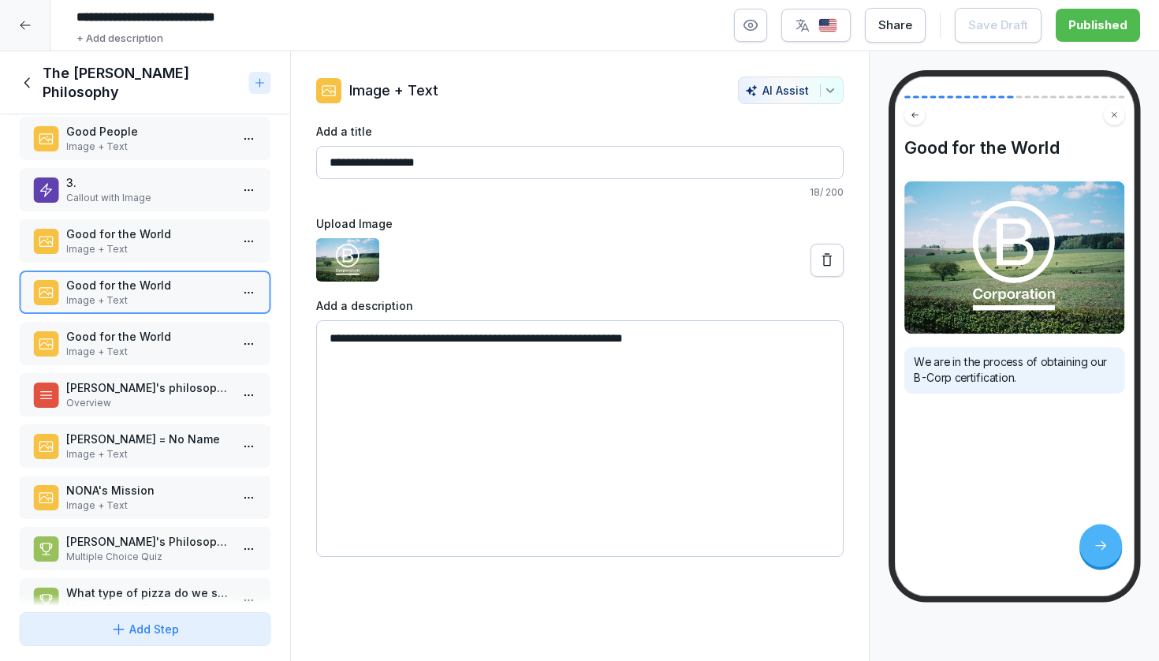
click at [170, 340] on p "Good for the World" at bounding box center [148, 336] width 164 height 17
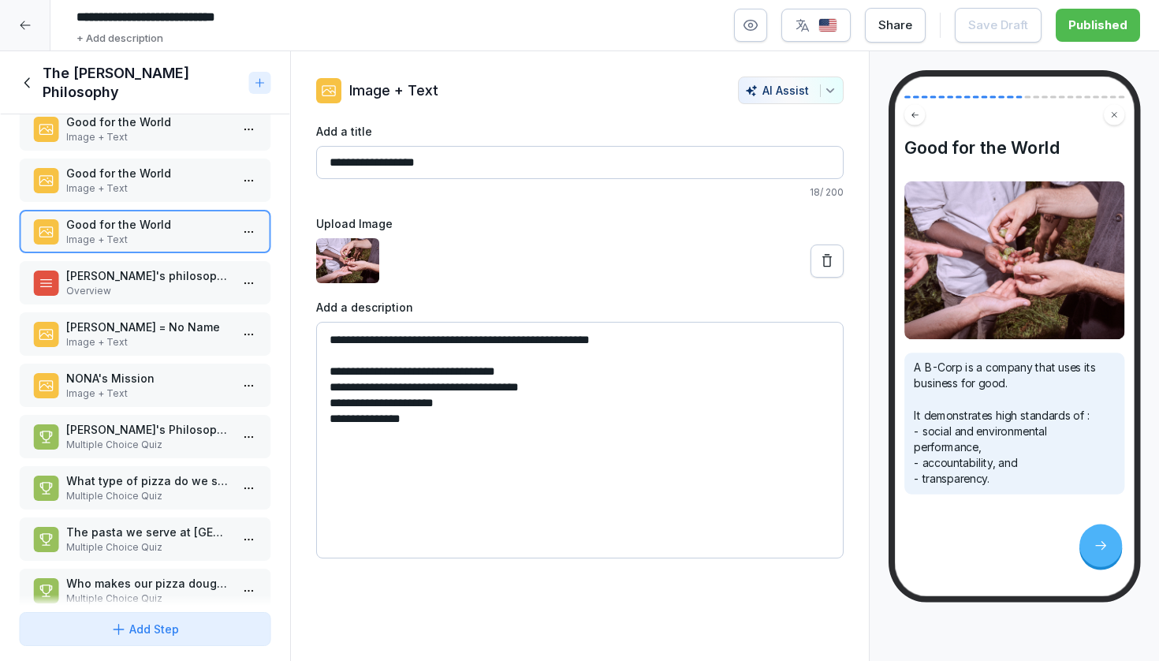
scroll to position [603, 0]
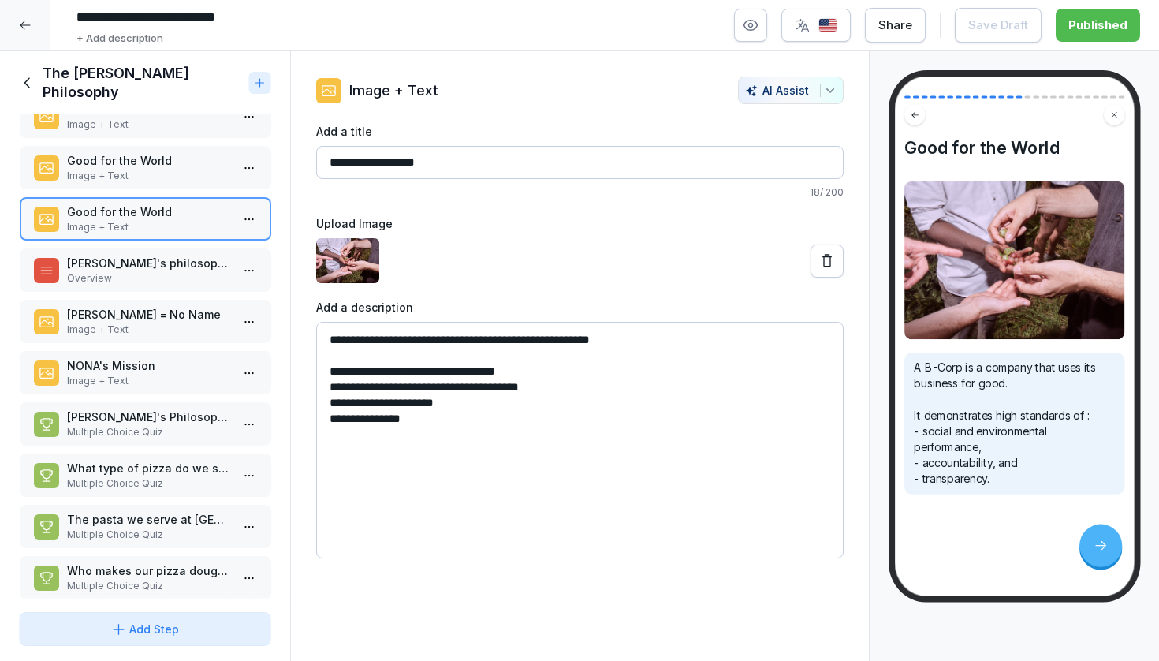
click at [168, 262] on p "[PERSON_NAME]'s philosophy - in summary" at bounding box center [148, 263] width 164 height 17
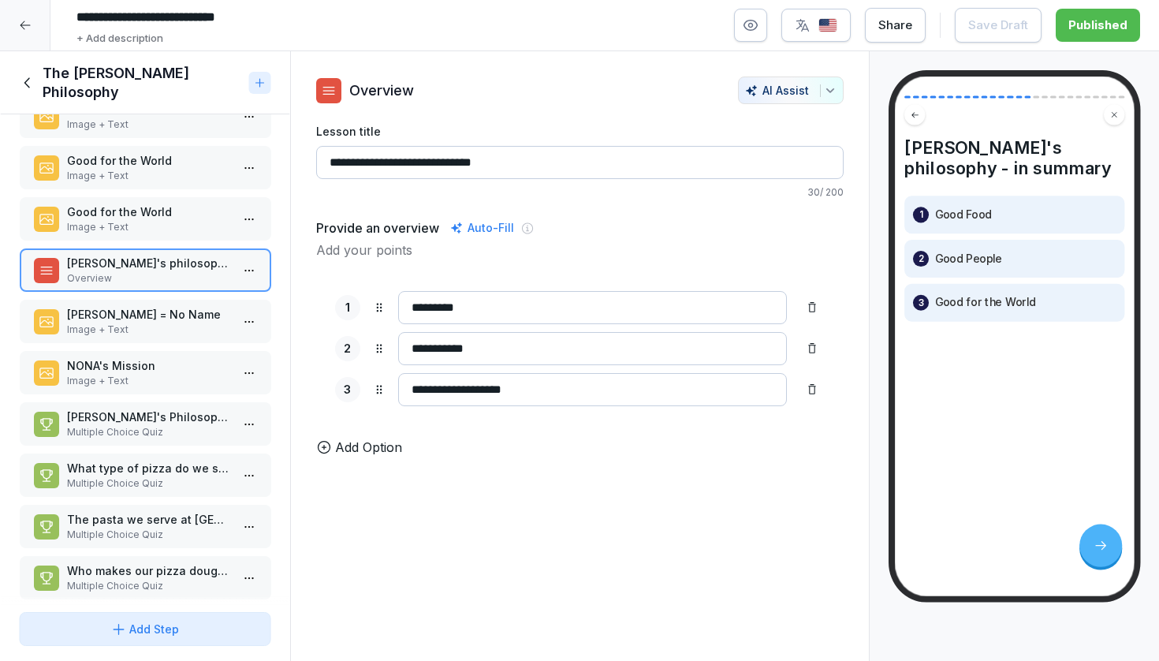
click at [168, 327] on p "Image + Text" at bounding box center [148, 330] width 164 height 14
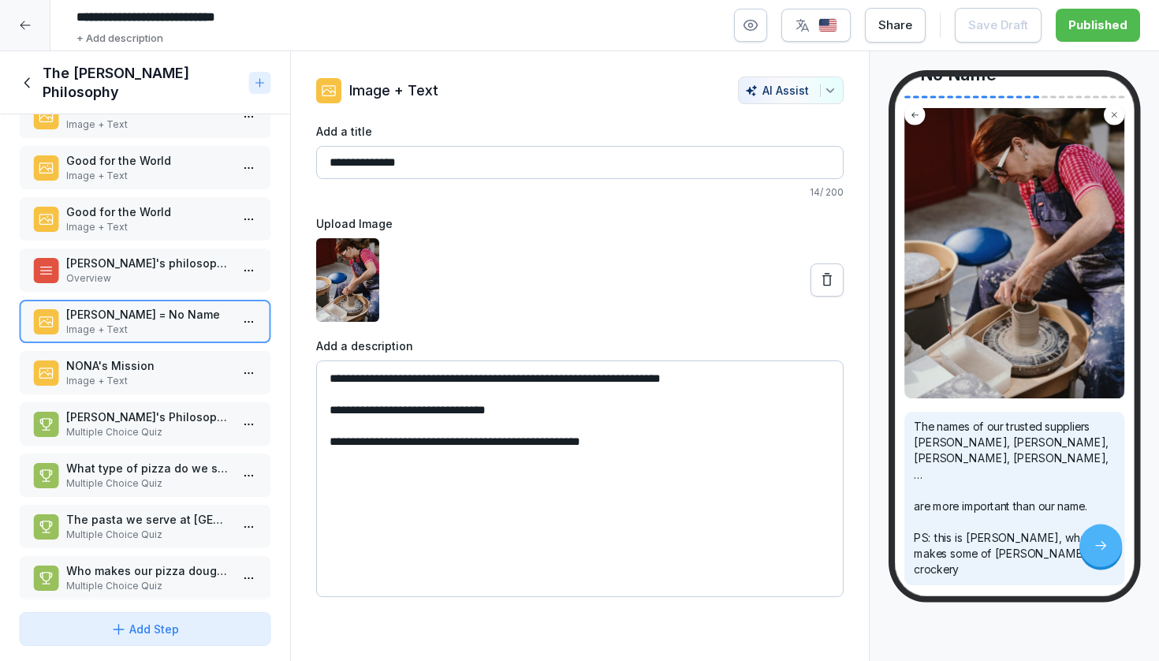
scroll to position [120, 0]
click at [689, 380] on textarea "**********" at bounding box center [580, 478] width 528 height 237
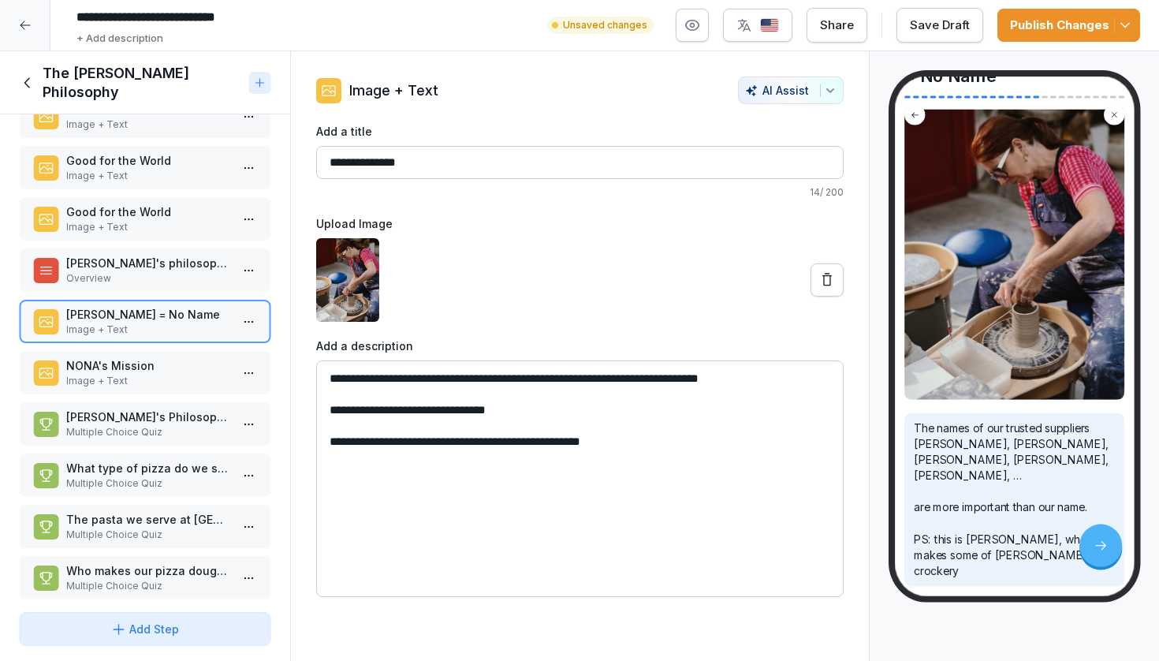
type textarea "**********"
click at [844, 23] on div "Share" at bounding box center [837, 25] width 34 height 17
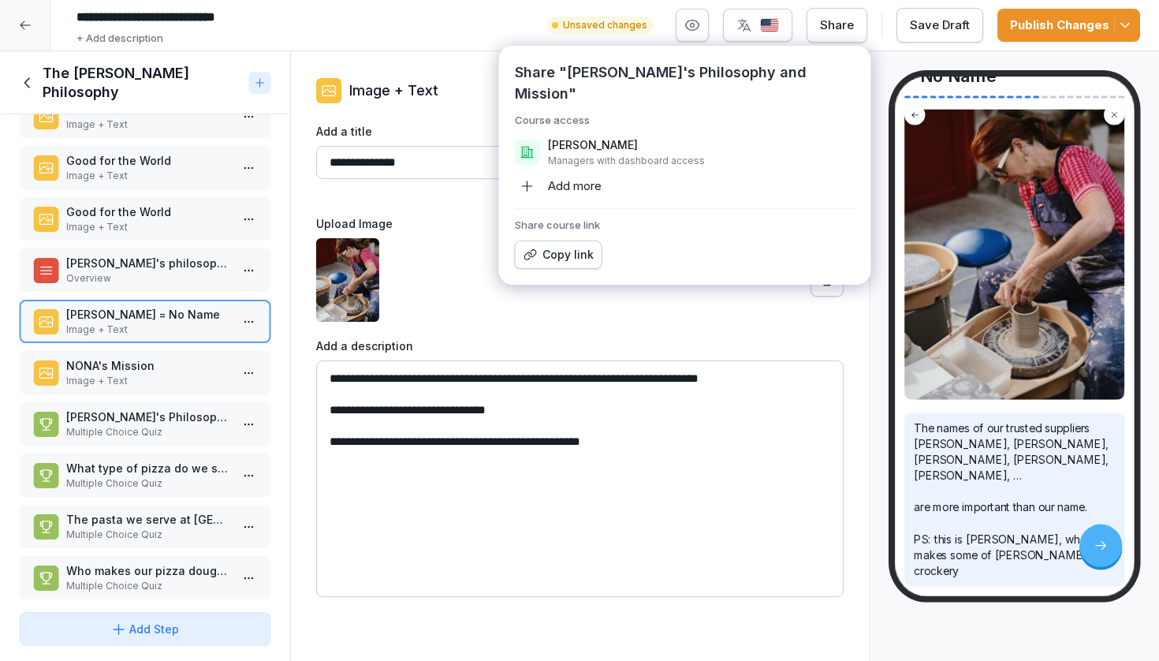
click at [664, 293] on div at bounding box center [580, 280] width 528 height 84
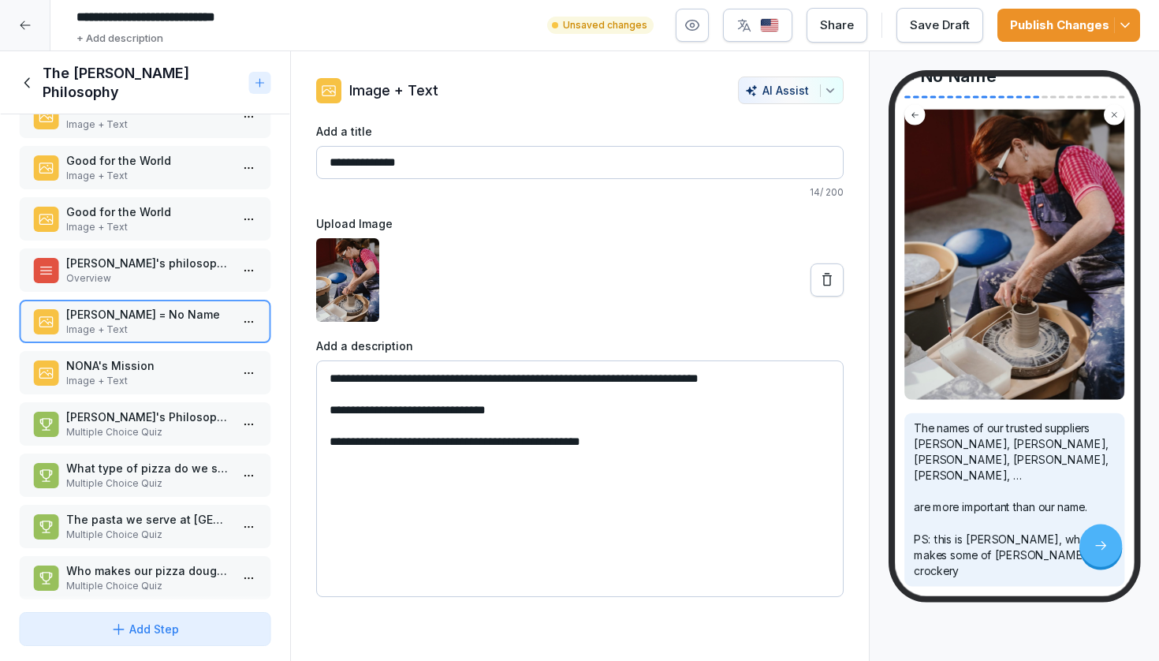
click at [945, 24] on div "Save Draft" at bounding box center [940, 25] width 60 height 17
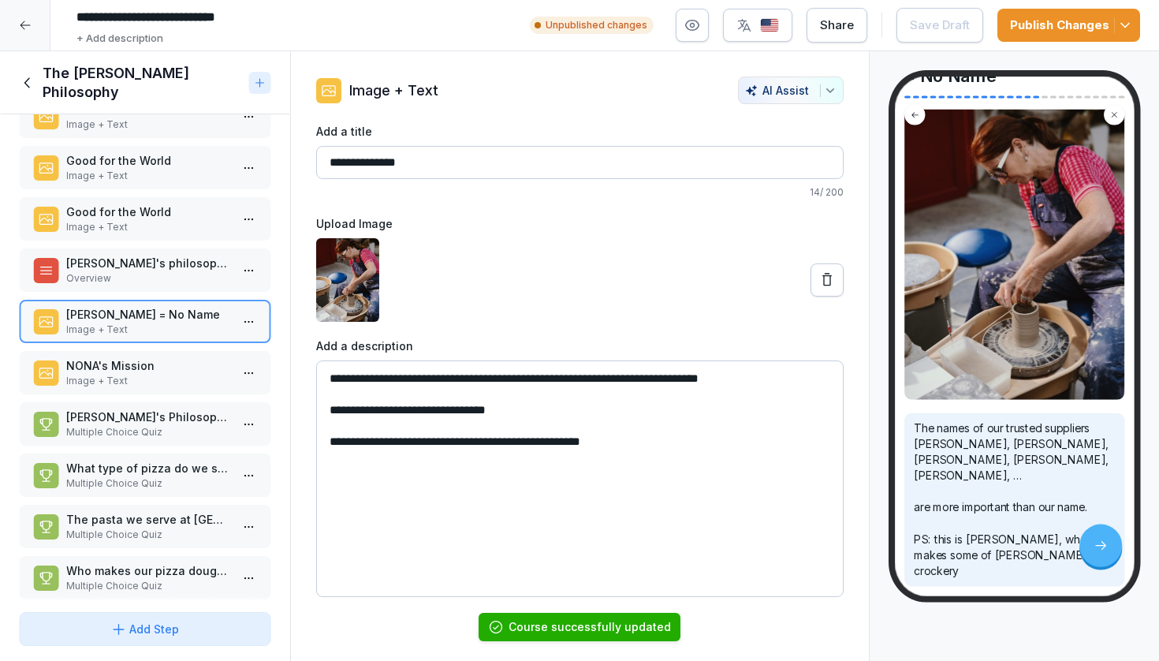
click at [1032, 23] on div "Publish Changes" at bounding box center [1069, 25] width 118 height 17
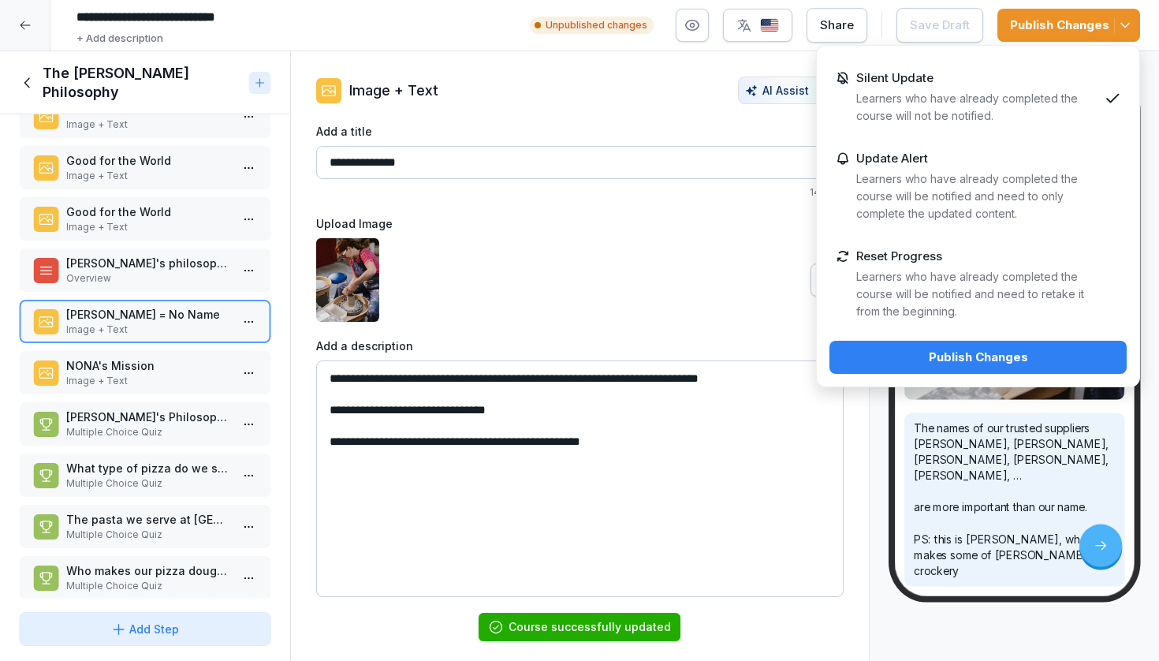
click at [970, 355] on div "Publish Changes" at bounding box center [978, 357] width 272 height 17
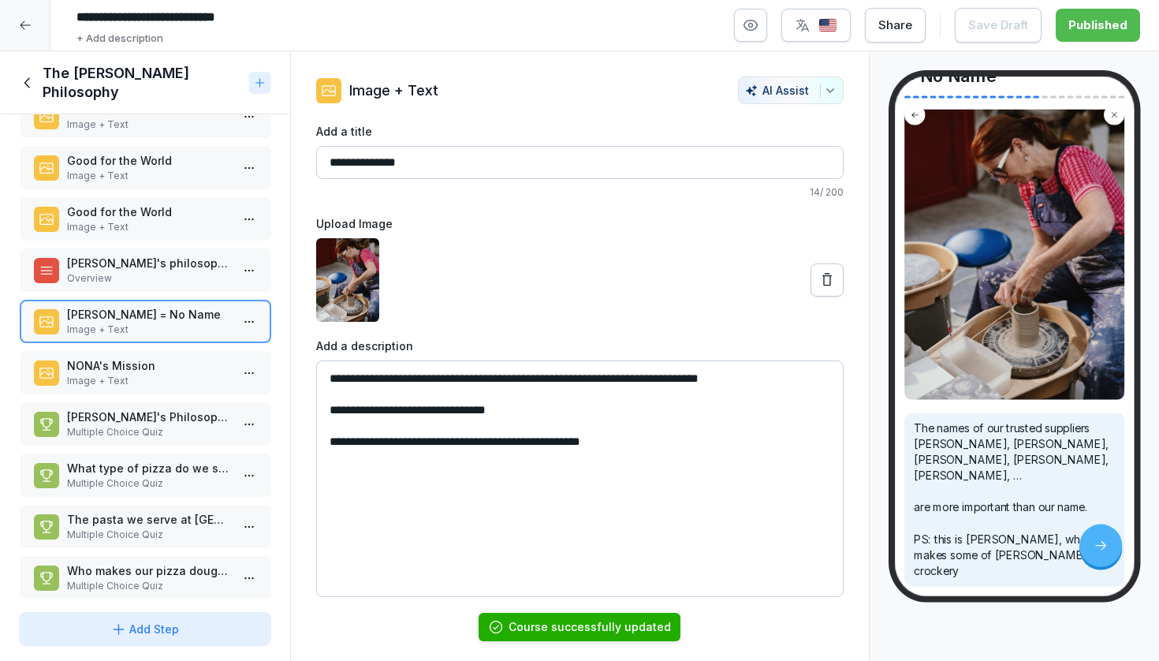
click at [187, 375] on p "Image + Text" at bounding box center [148, 381] width 164 height 14
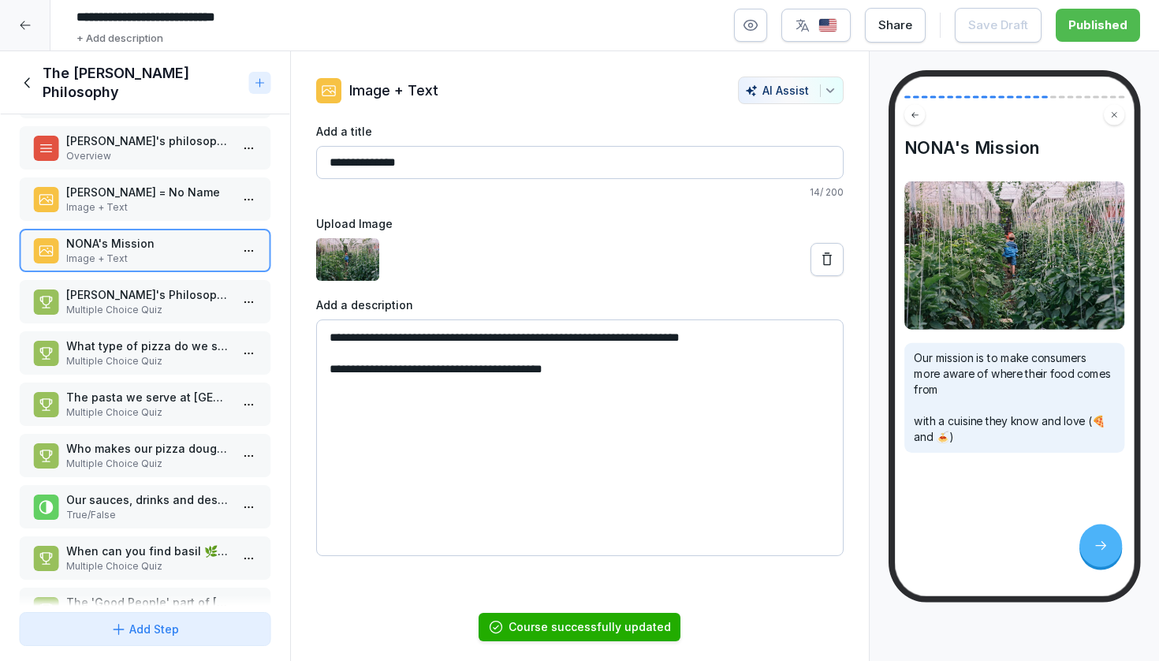
scroll to position [758, 0]
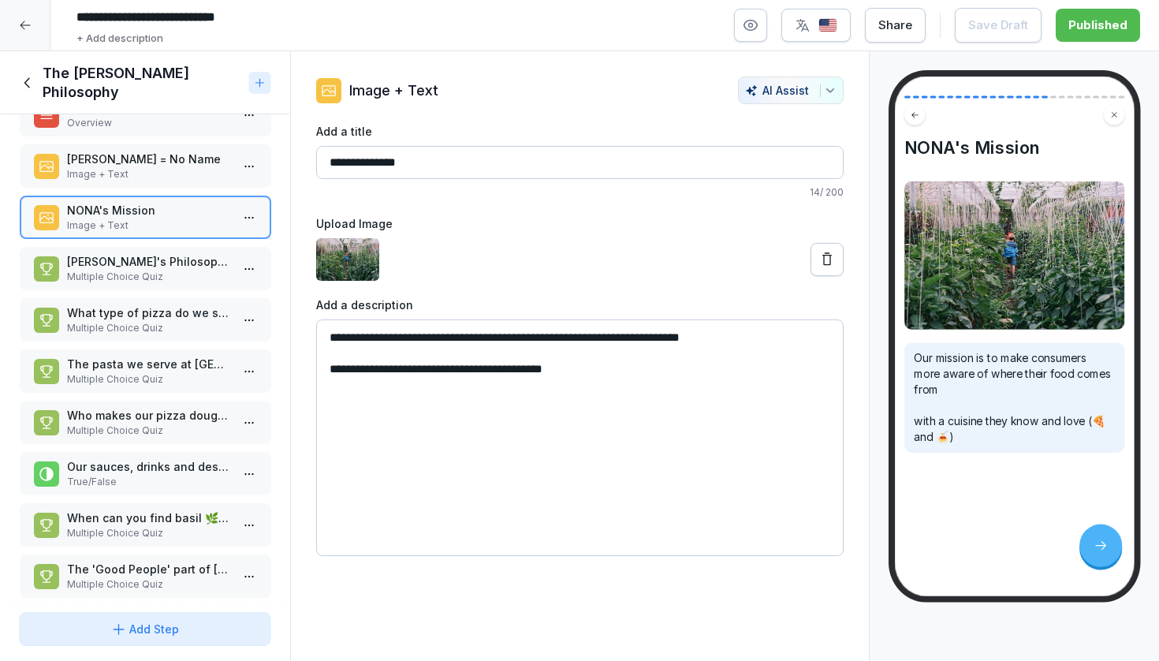
click at [175, 265] on p "[PERSON_NAME]'s Philosophy consists of what?" at bounding box center [148, 261] width 164 height 17
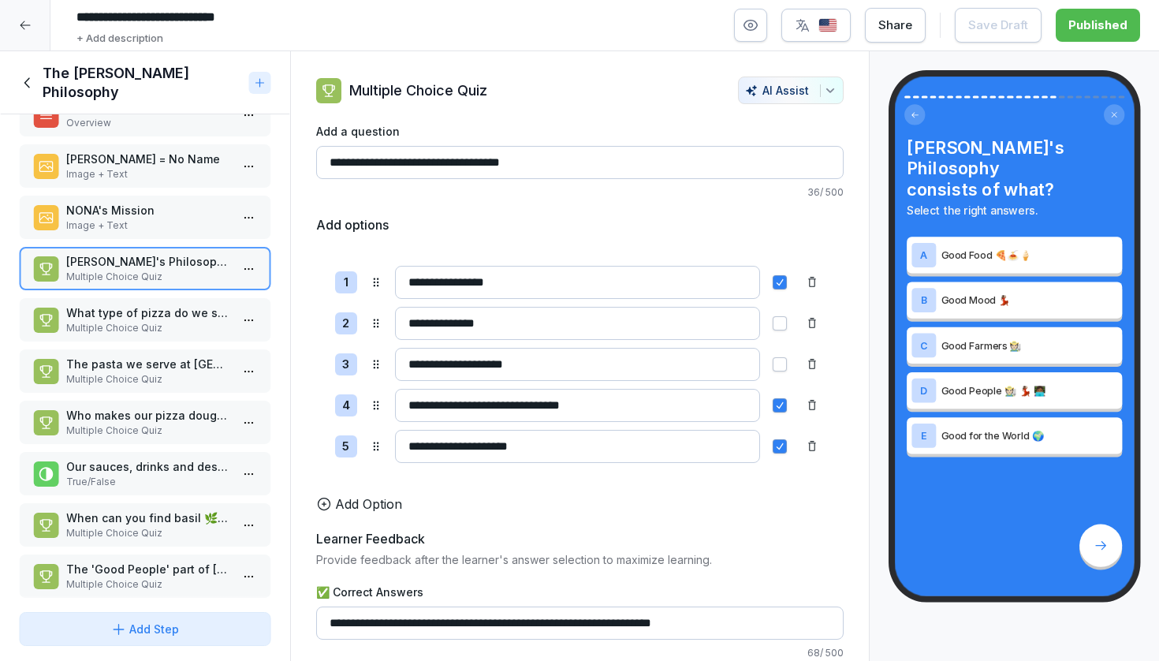
click at [174, 314] on p "What type of pizza do we serve at [PERSON_NAME]?" at bounding box center [148, 312] width 164 height 17
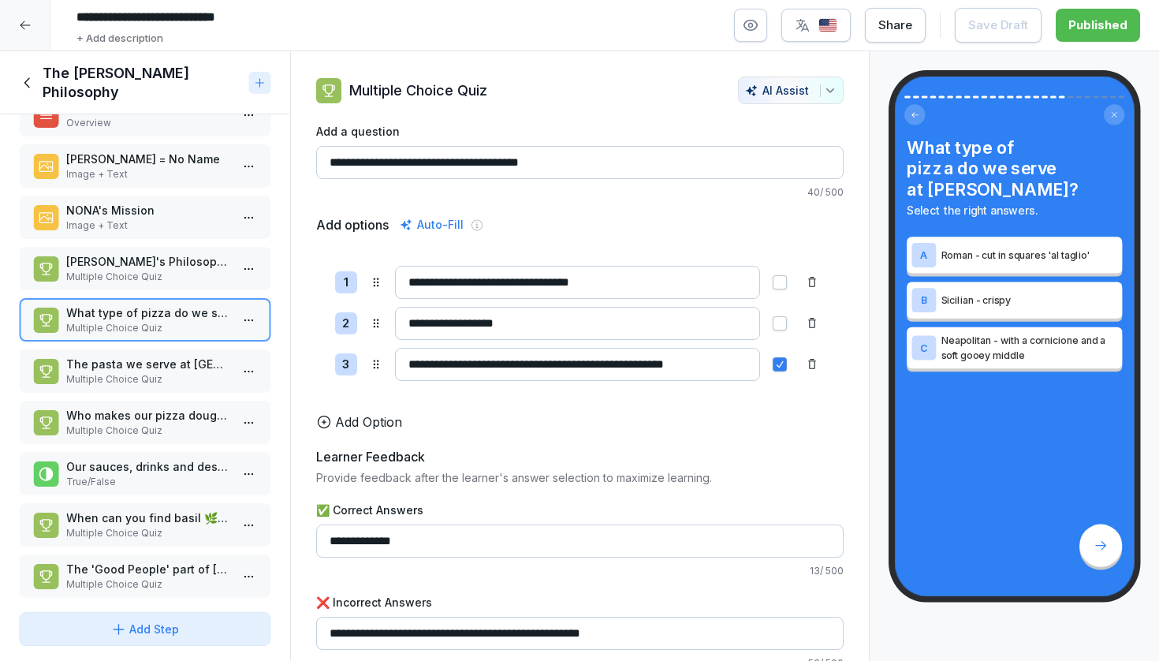
click at [171, 379] on p "Multiple Choice Quiz" at bounding box center [148, 379] width 164 height 14
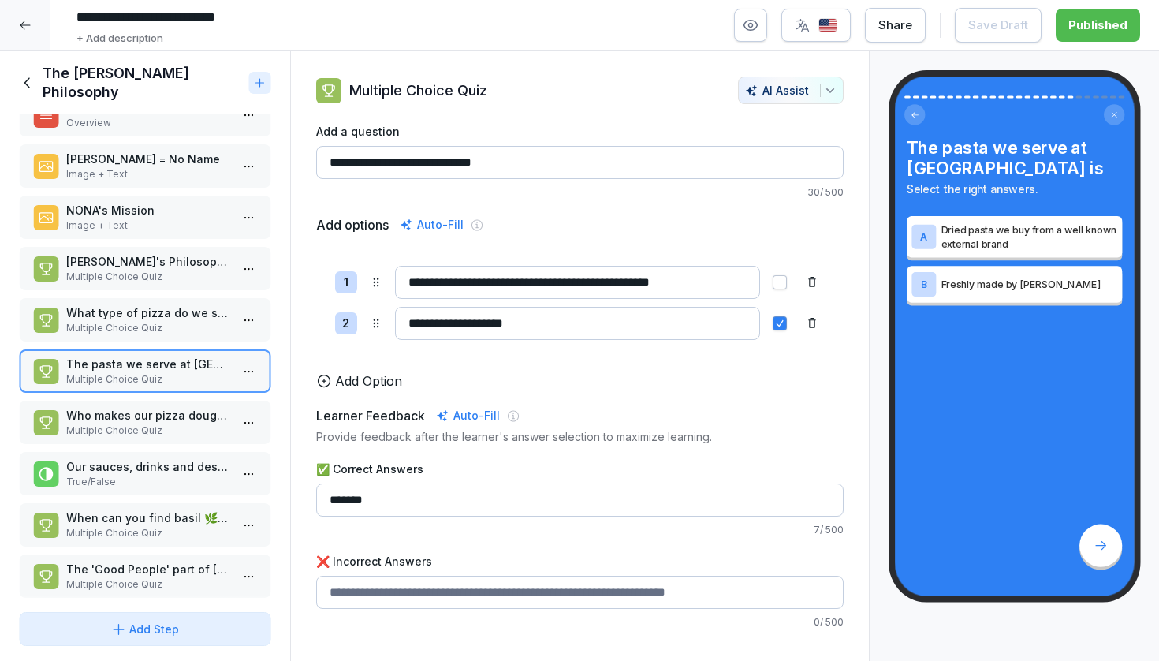
click at [171, 420] on p "Who makes our pizza dough and our fresh pasta?" at bounding box center [148, 415] width 164 height 17
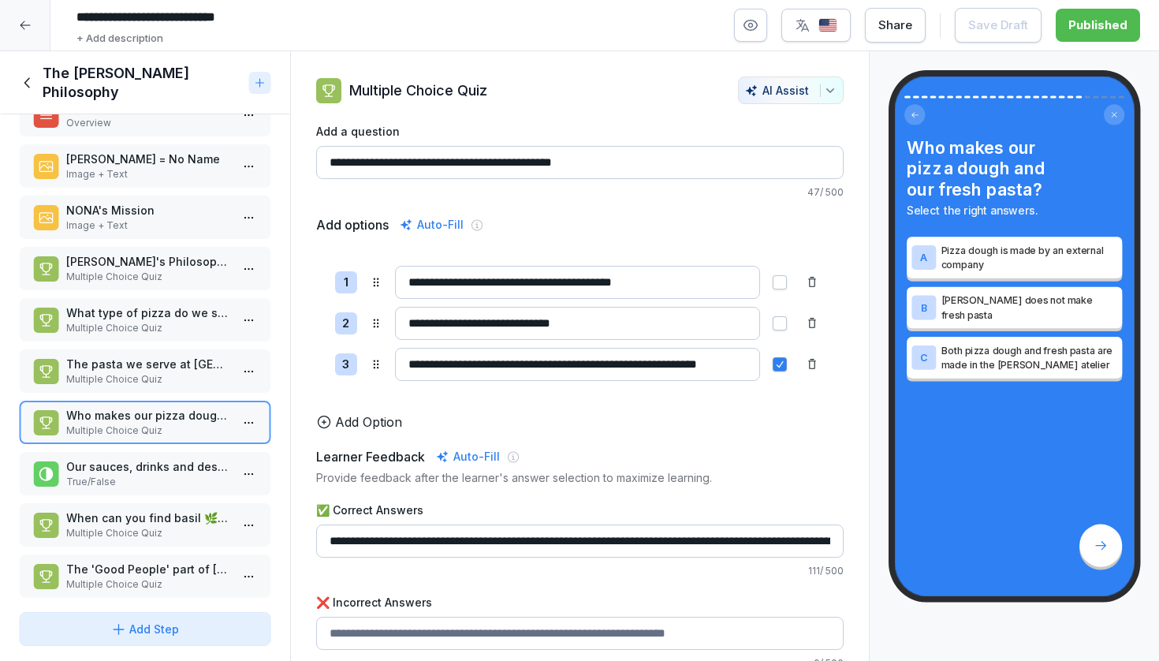
click at [170, 465] on p "Our sauces, drinks and desserts are also made at the [PERSON_NAME] atelier" at bounding box center [148, 466] width 164 height 17
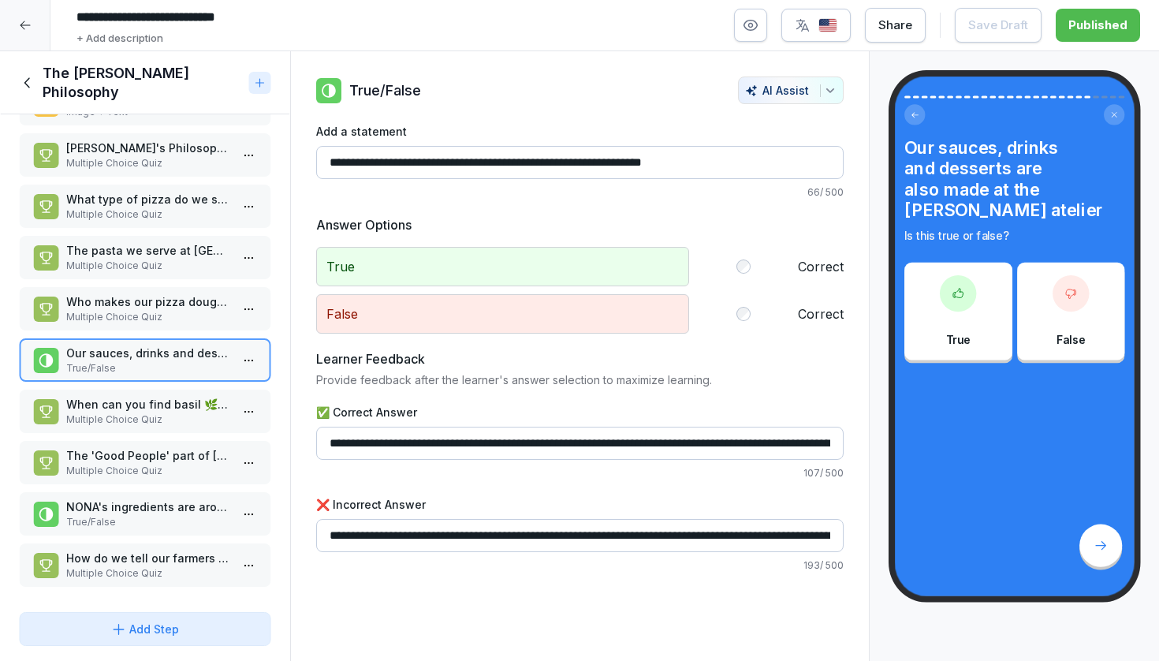
scroll to position [872, 0]
click at [136, 420] on p "Multiple Choice Quiz" at bounding box center [148, 420] width 164 height 14
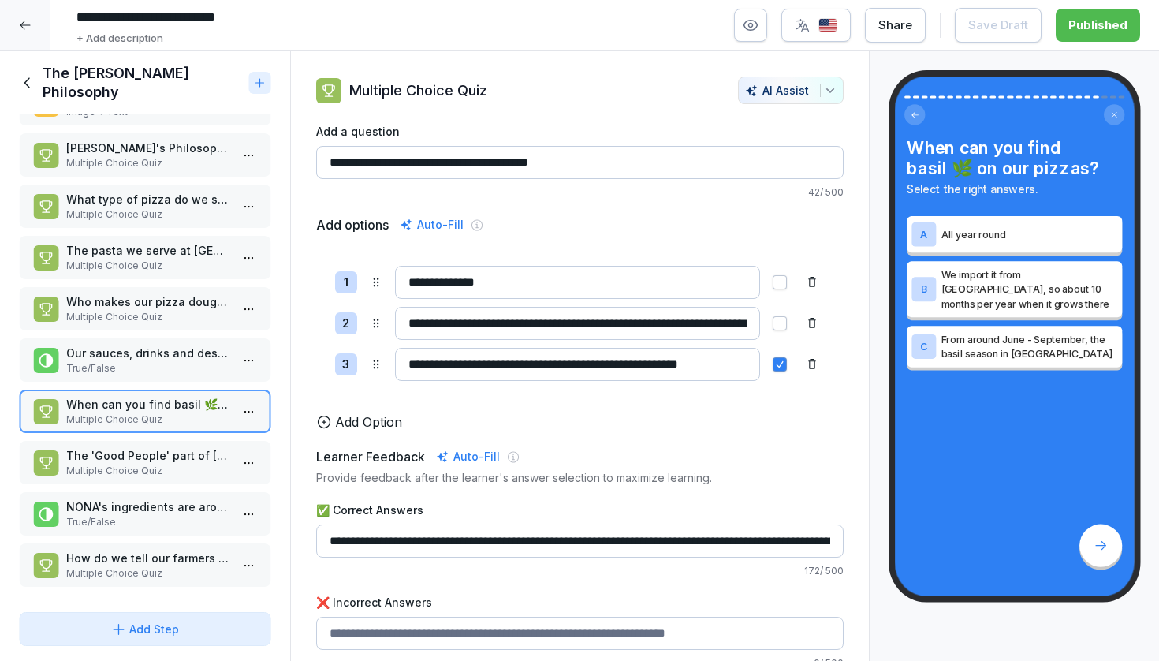
click at [137, 465] on p "Multiple Choice Quiz" at bounding box center [148, 471] width 164 height 14
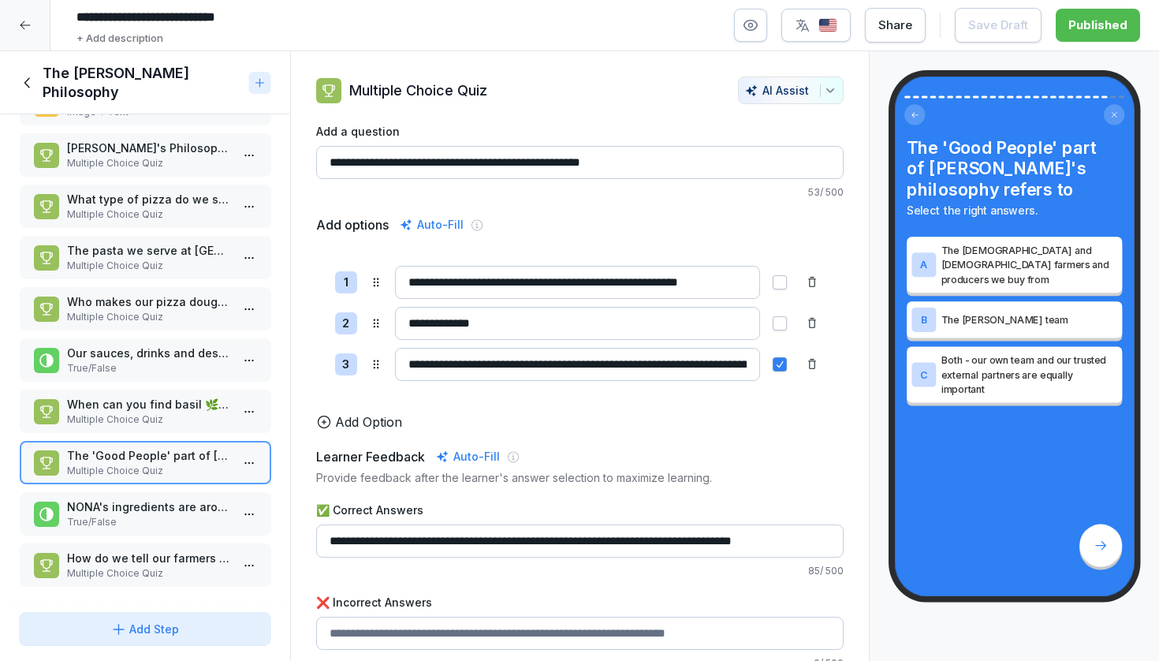
click at [138, 506] on p "NONA's ingredients are around 50% certified organic" at bounding box center [148, 506] width 164 height 17
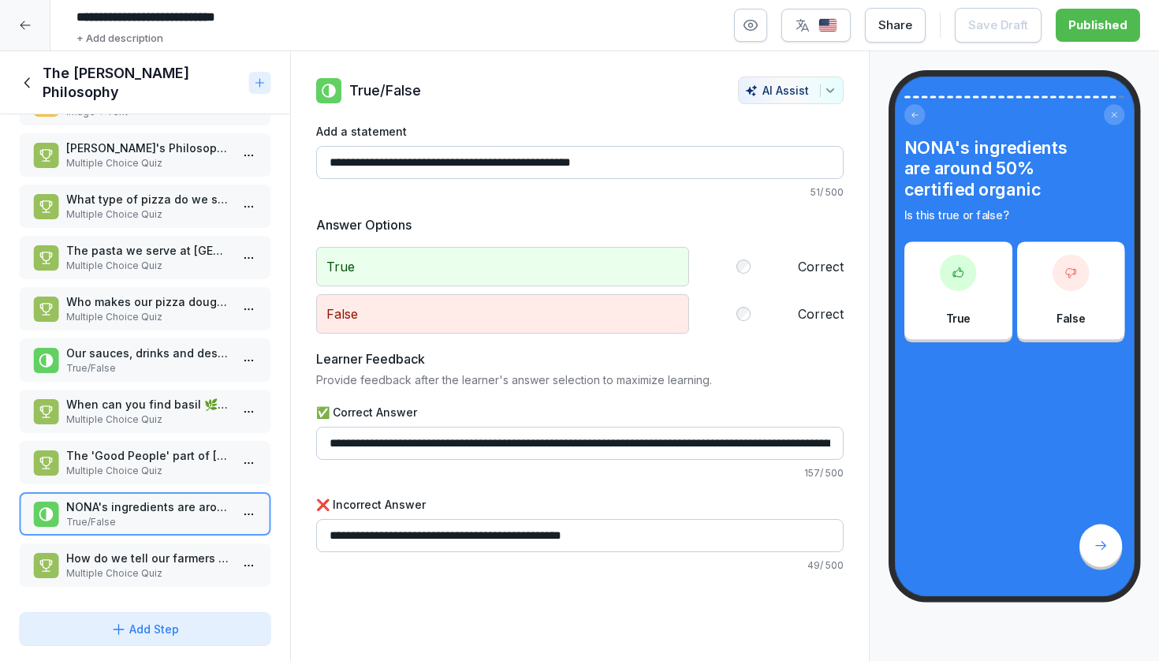
click at [136, 562] on p "How do we tell our farmers and suppliers stories to the [PERSON_NAME] guests?" at bounding box center [148, 558] width 164 height 17
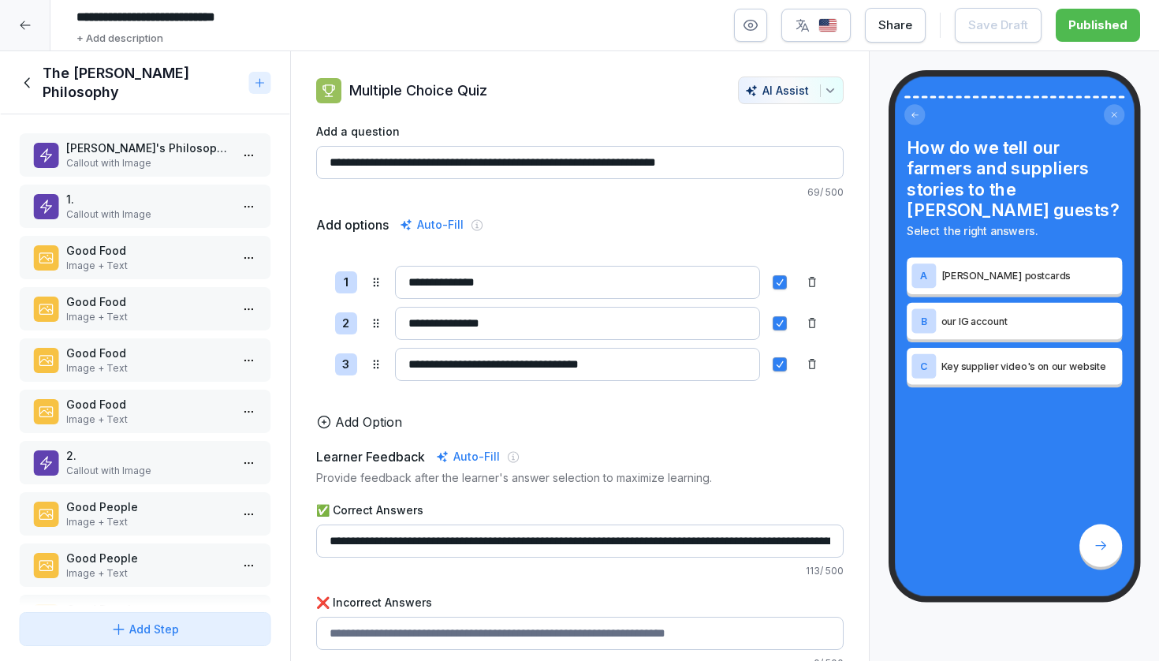
click at [901, 26] on div "Share" at bounding box center [896, 25] width 34 height 17
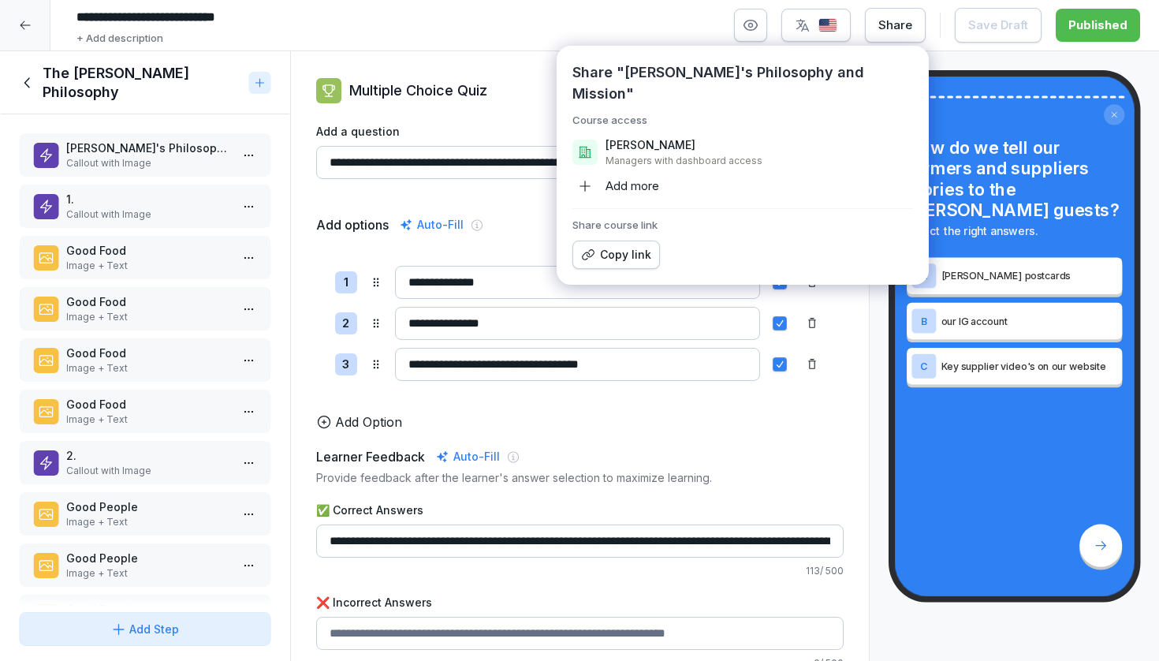
click at [625, 246] on div "Copy link" at bounding box center [616, 254] width 70 height 17
click at [616, 246] on div "Copy link" at bounding box center [616, 254] width 70 height 17
